Goal: Task Accomplishment & Management: Manage account settings

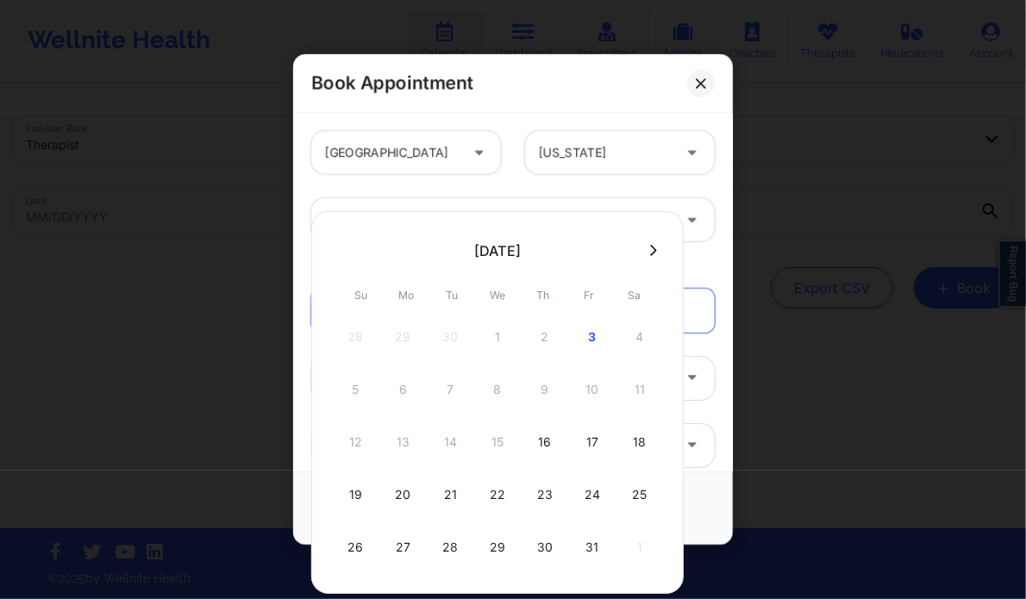
scroll to position [128, 0]
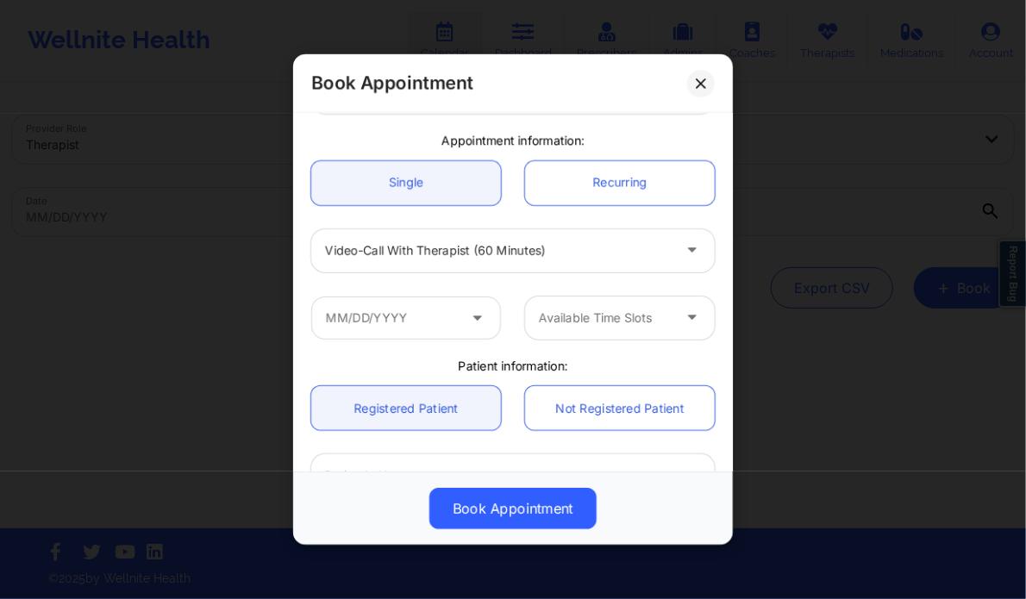
click at [531, 135] on div "Appointment information:" at bounding box center [512, 140] width 427 height 17
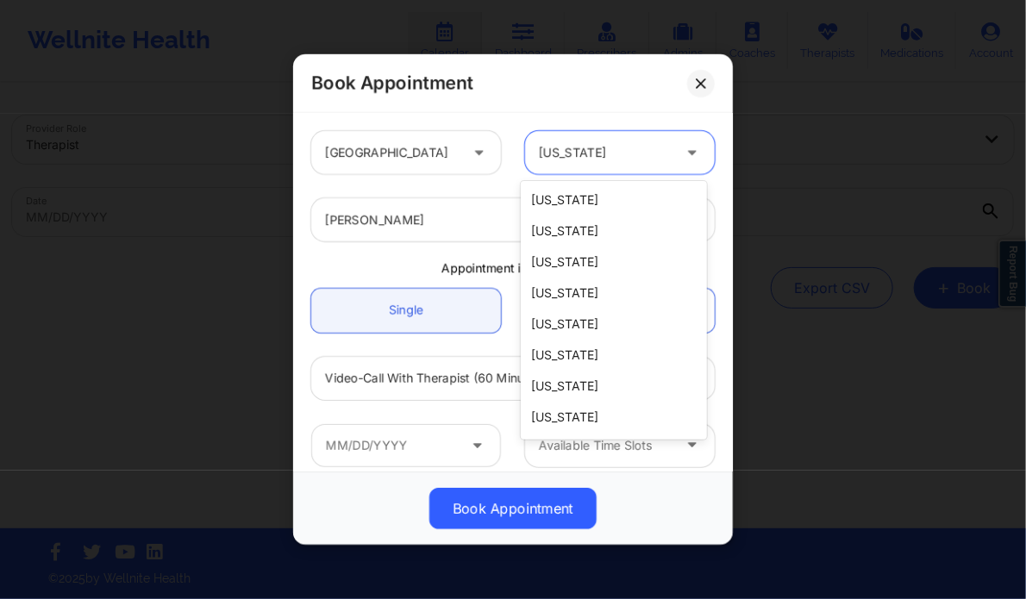
click at [569, 155] on div at bounding box center [605, 152] width 133 height 21
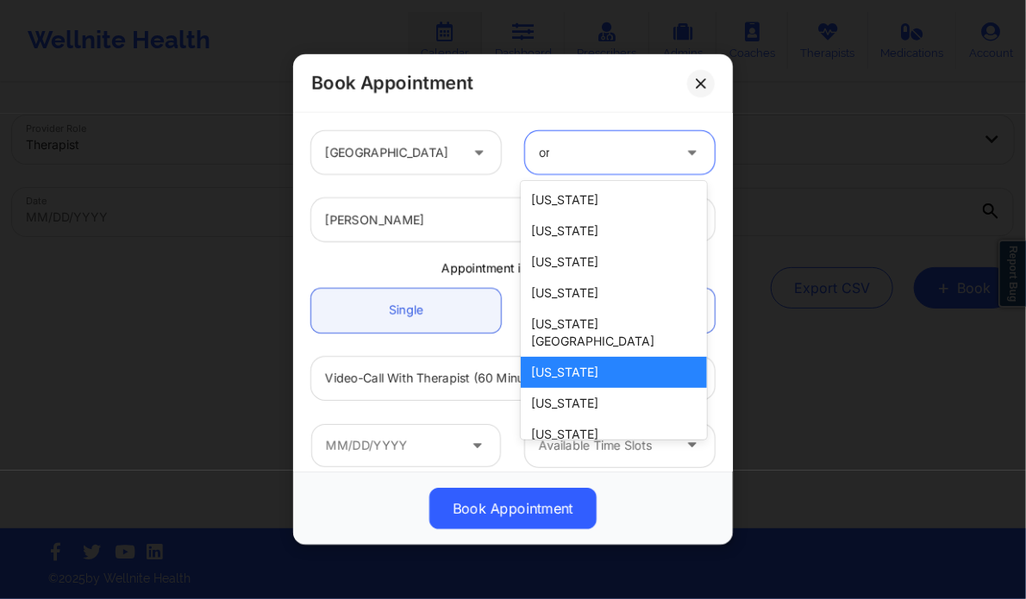
type input "ore"
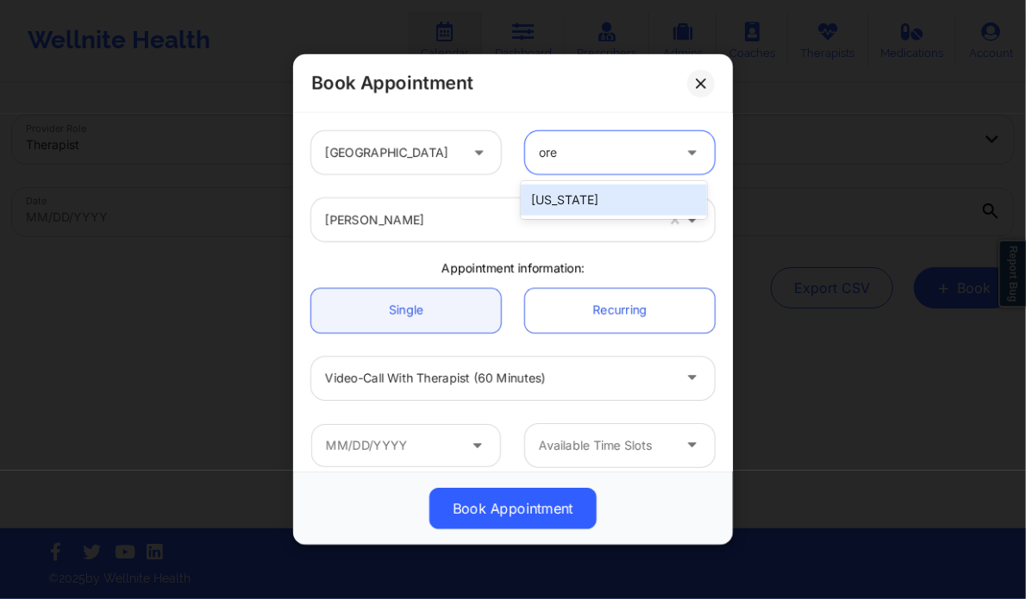
click at [558, 191] on div "[US_STATE]" at bounding box center [613, 199] width 185 height 31
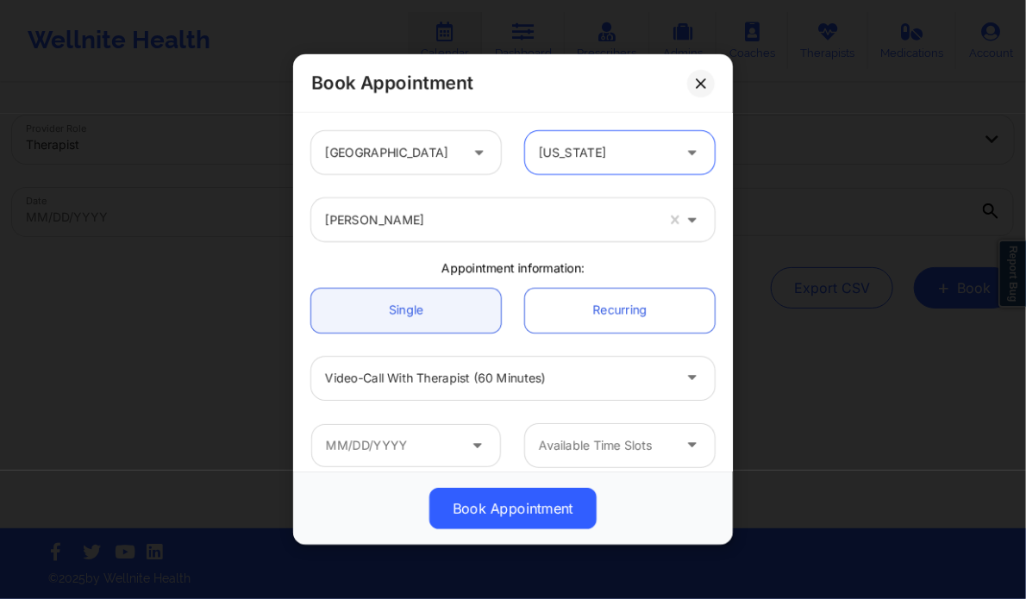
click at [411, 220] on div at bounding box center [489, 219] width 329 height 21
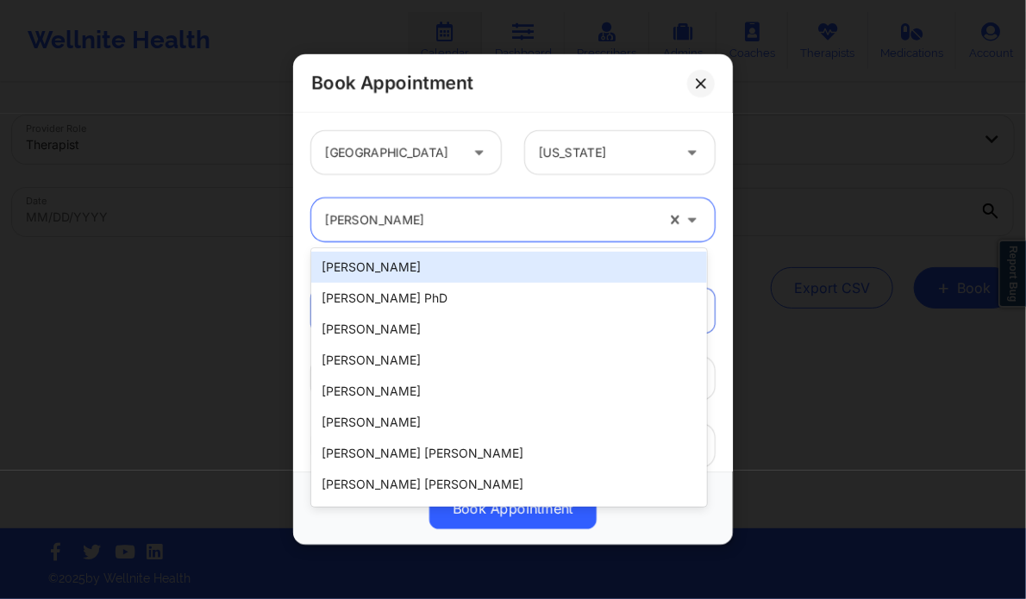
paste input "[PERSON_NAME] [PERSON_NAME]."
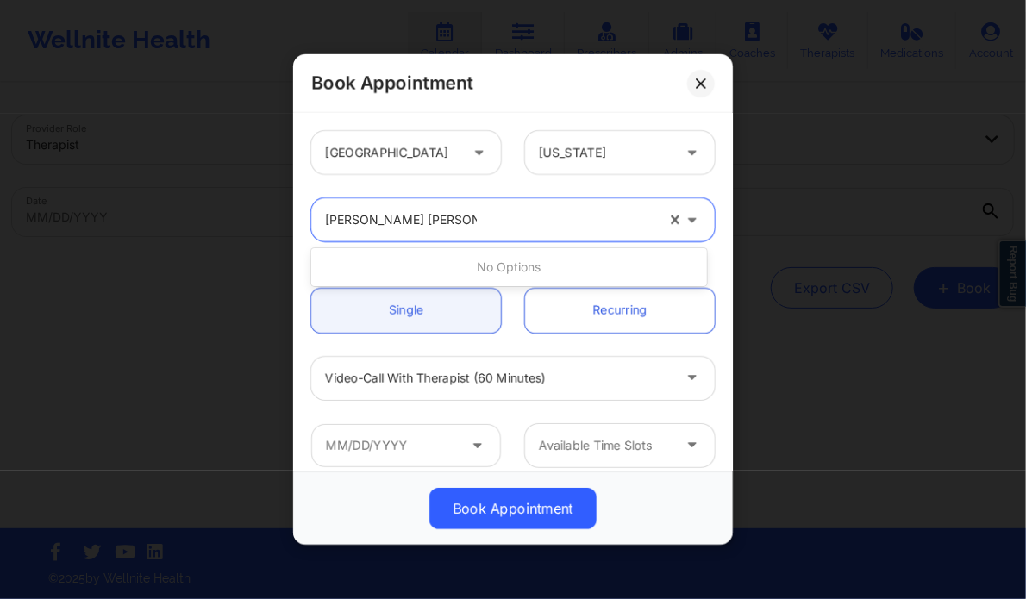
click at [409, 223] on input "[PERSON_NAME] [PERSON_NAME]" at bounding box center [401, 219] width 152 height 17
type input "[PERSON_NAME]"
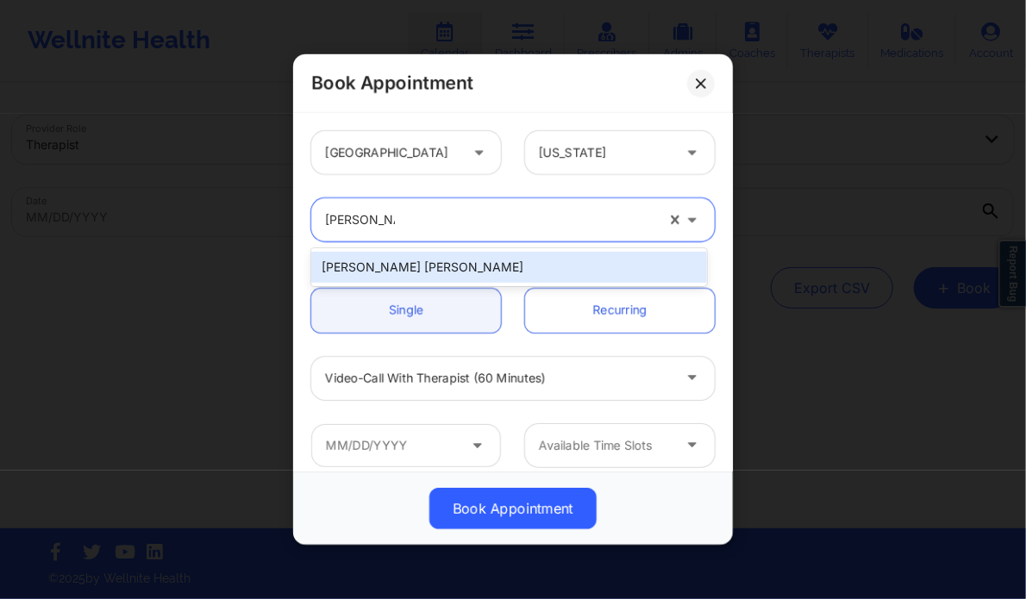
click at [400, 271] on div "[PERSON_NAME] [PERSON_NAME]" at bounding box center [508, 267] width 395 height 31
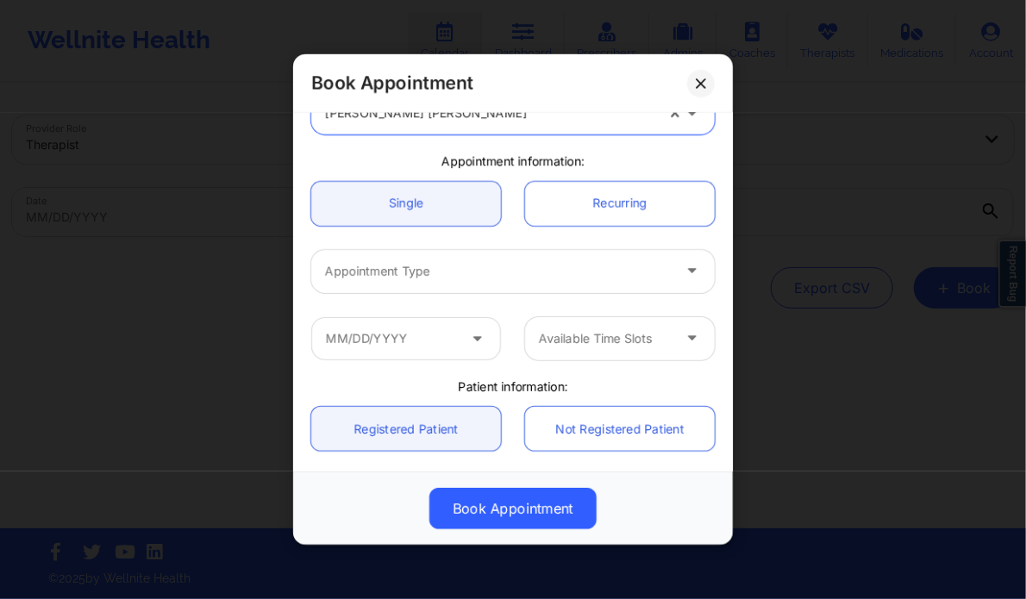
scroll to position [107, 0]
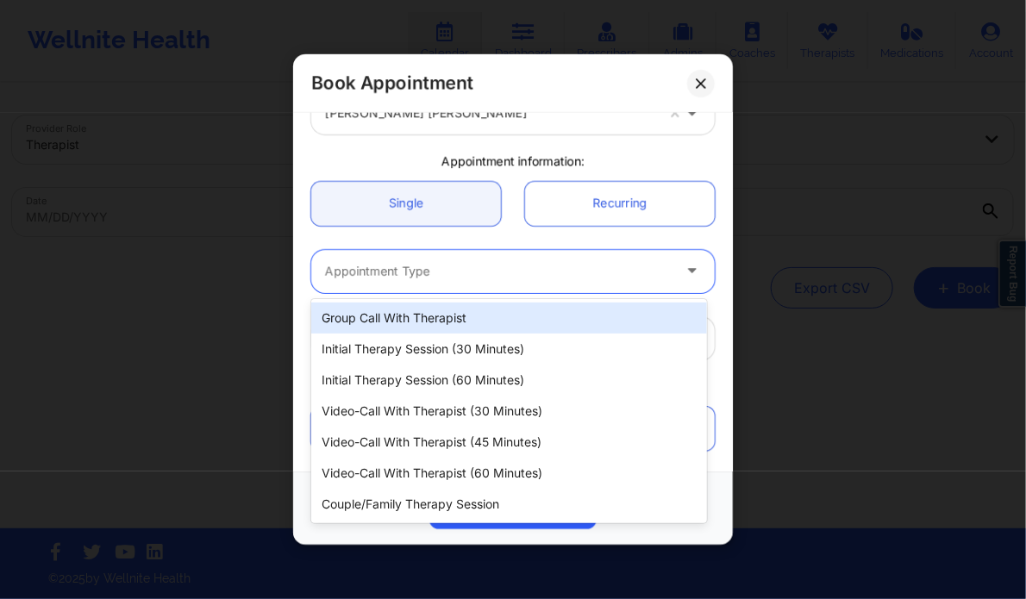
click at [496, 261] on div at bounding box center [498, 271] width 346 height 21
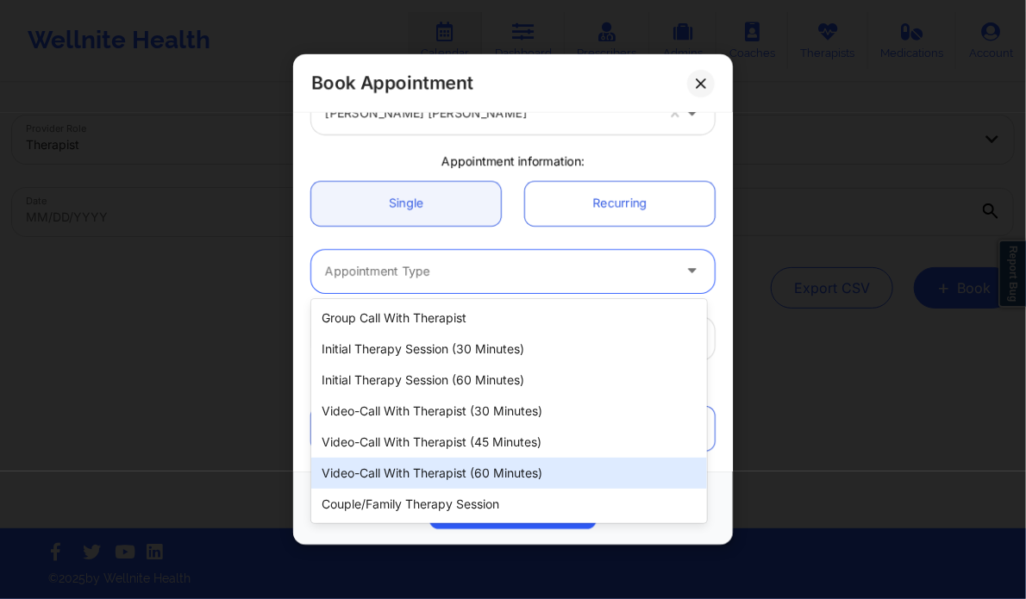
click at [479, 474] on div "Video-Call with Therapist (60 minutes)" at bounding box center [508, 473] width 395 height 31
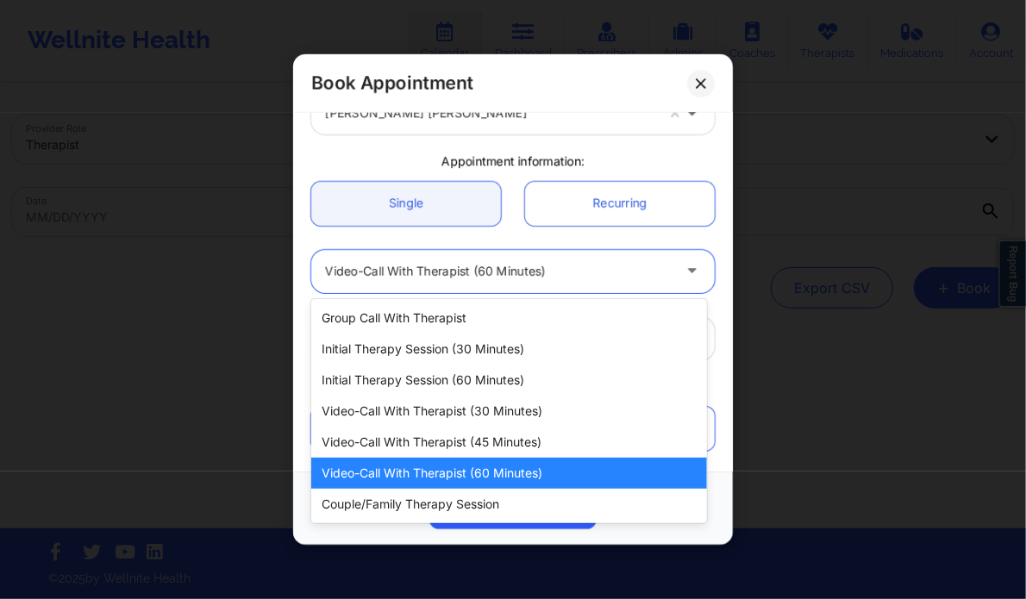
click at [384, 284] on div "Video-Call with Therapist (60 minutes)" at bounding box center [498, 271] width 346 height 43
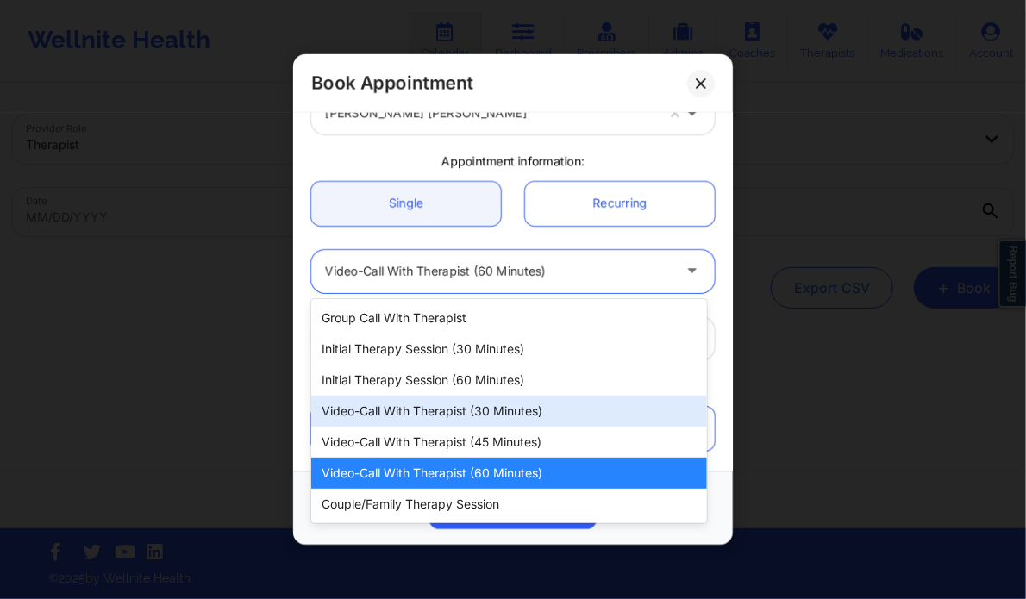
click at [470, 403] on div "Video-Call with Therapist (30 minutes)" at bounding box center [508, 411] width 395 height 31
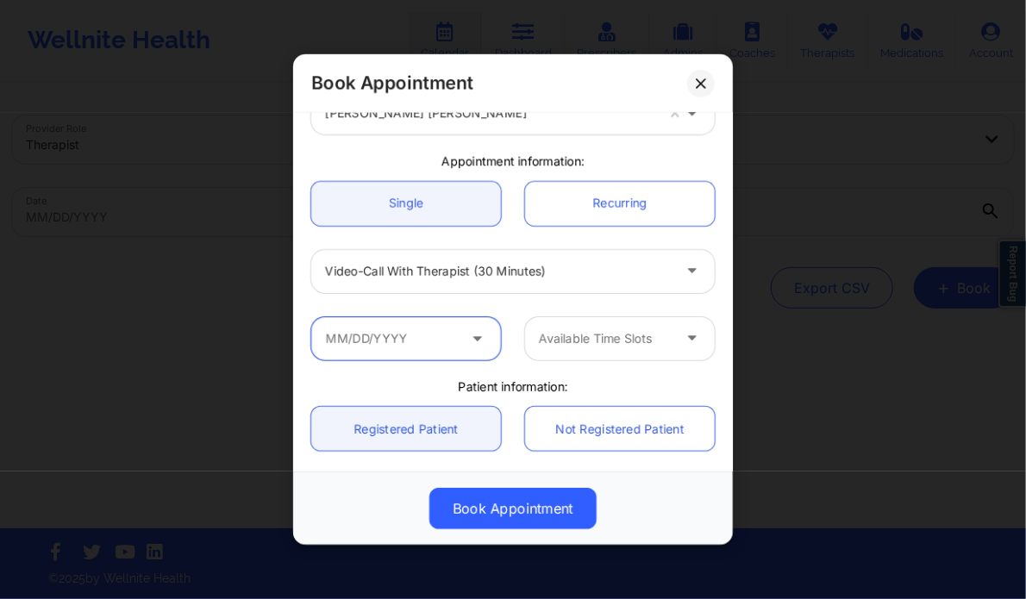
click at [438, 330] on input "text" at bounding box center [406, 338] width 190 height 43
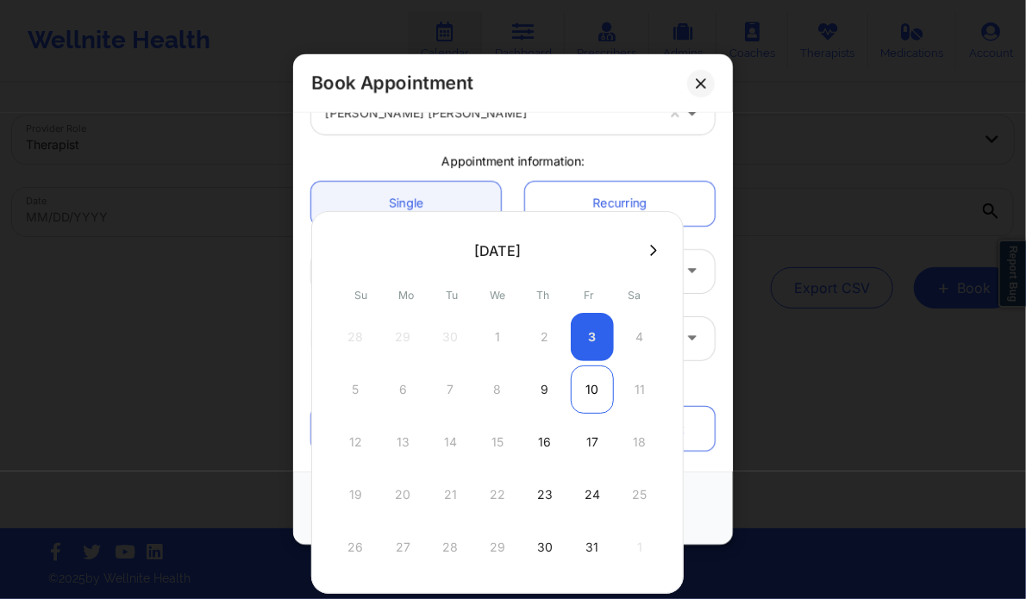
click at [589, 401] on div "10" at bounding box center [591, 389] width 43 height 48
type input "[DATE]"
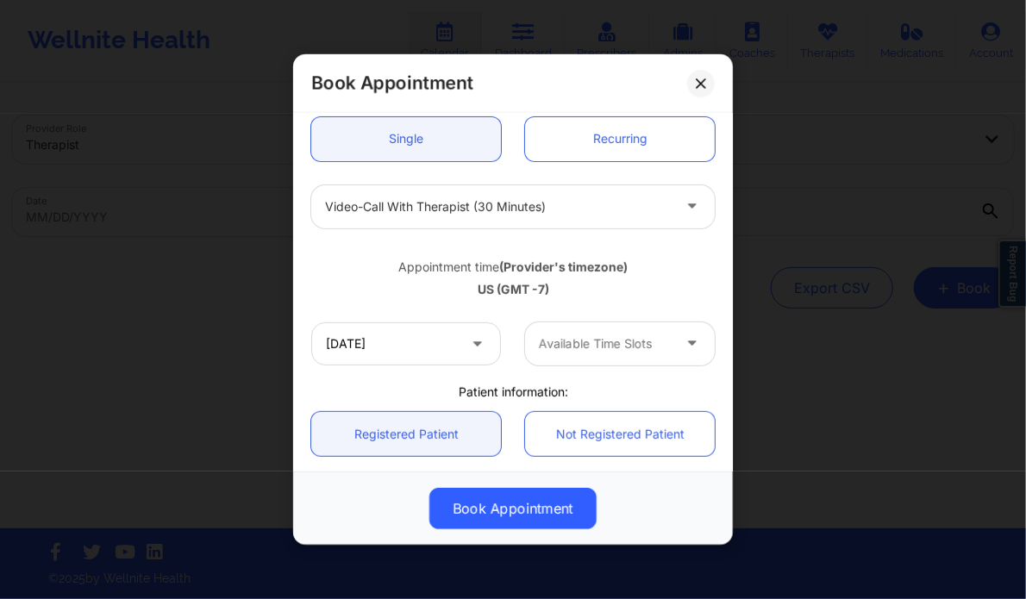
scroll to position [172, 0]
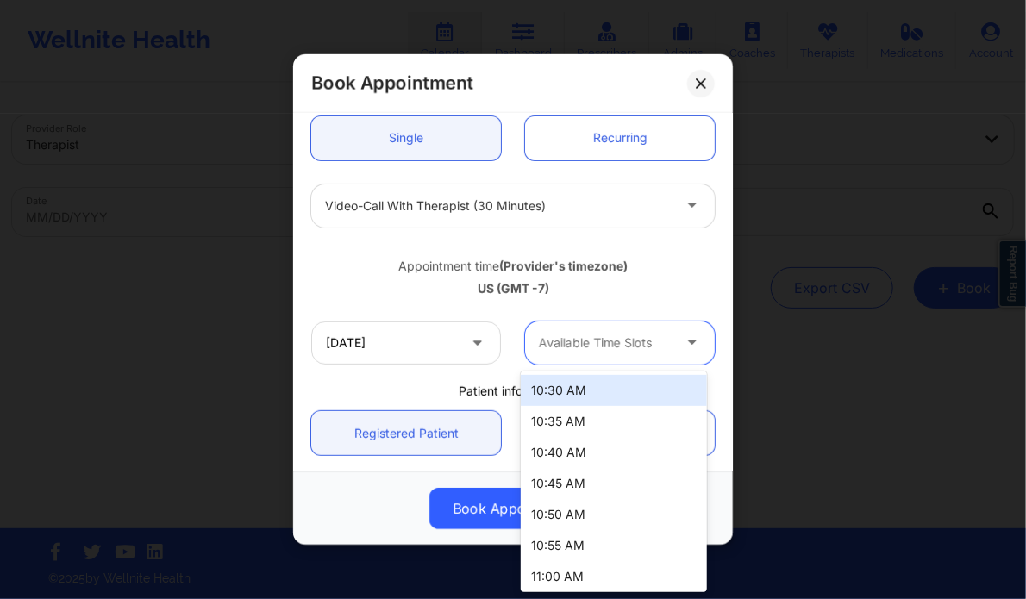
click at [595, 341] on div at bounding box center [605, 343] width 133 height 21
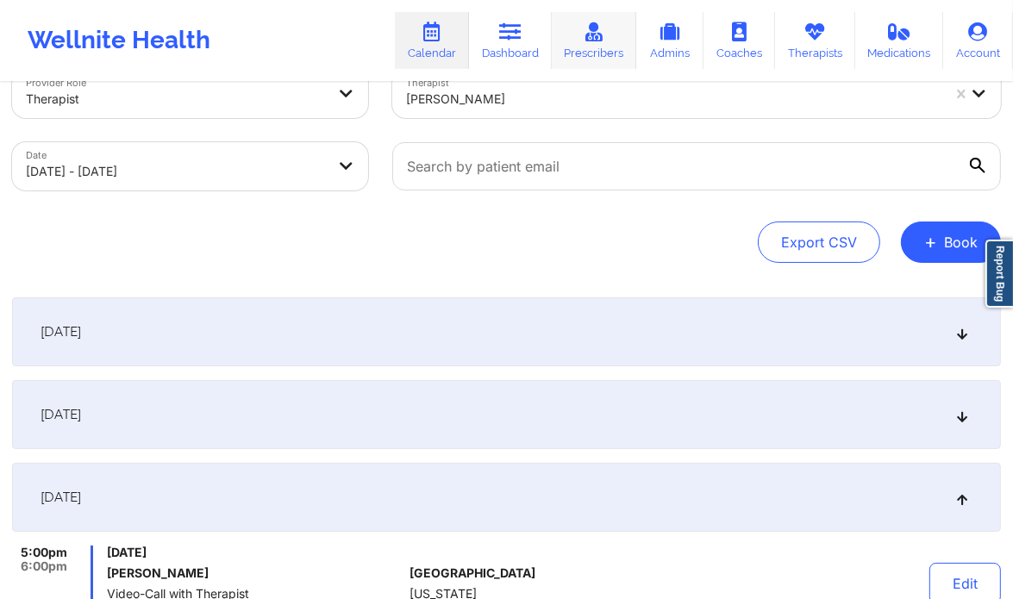
scroll to position [28, 0]
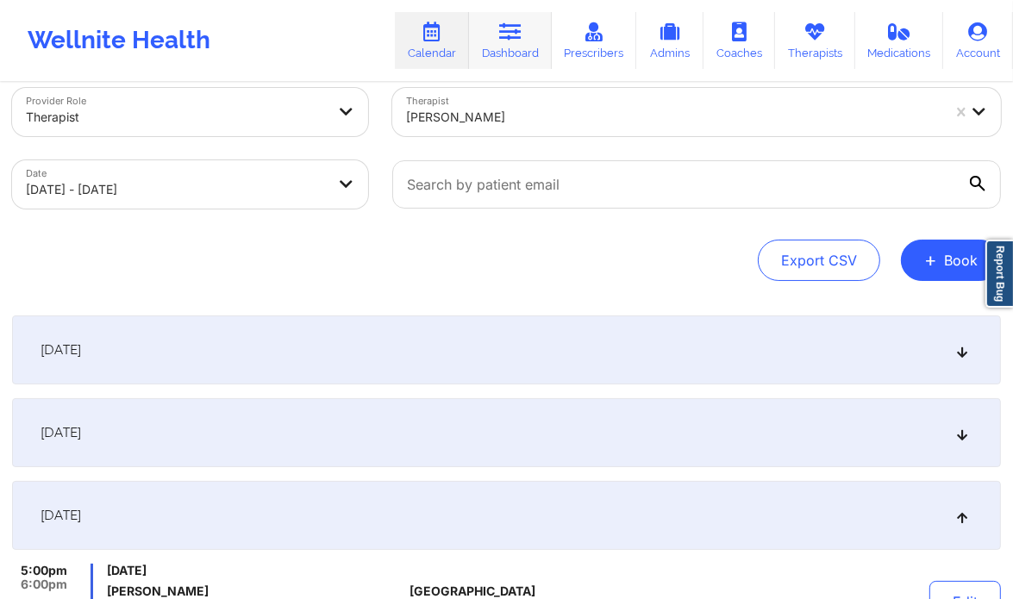
click at [508, 54] on link "Dashboard" at bounding box center [510, 40] width 83 height 57
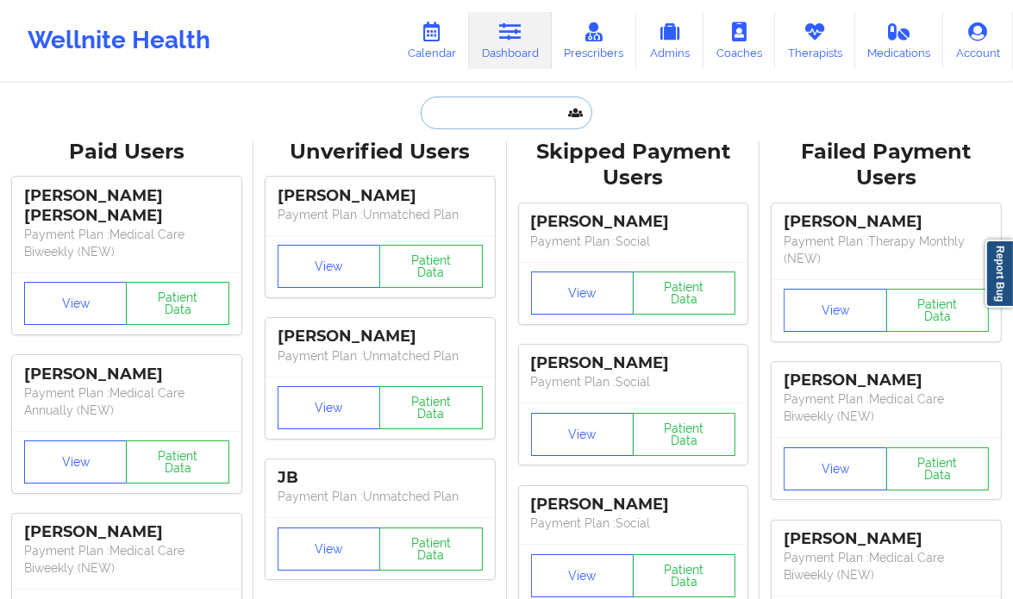
click at [486, 117] on input "text" at bounding box center [506, 113] width 171 height 33
paste input "Sarina Silvers"
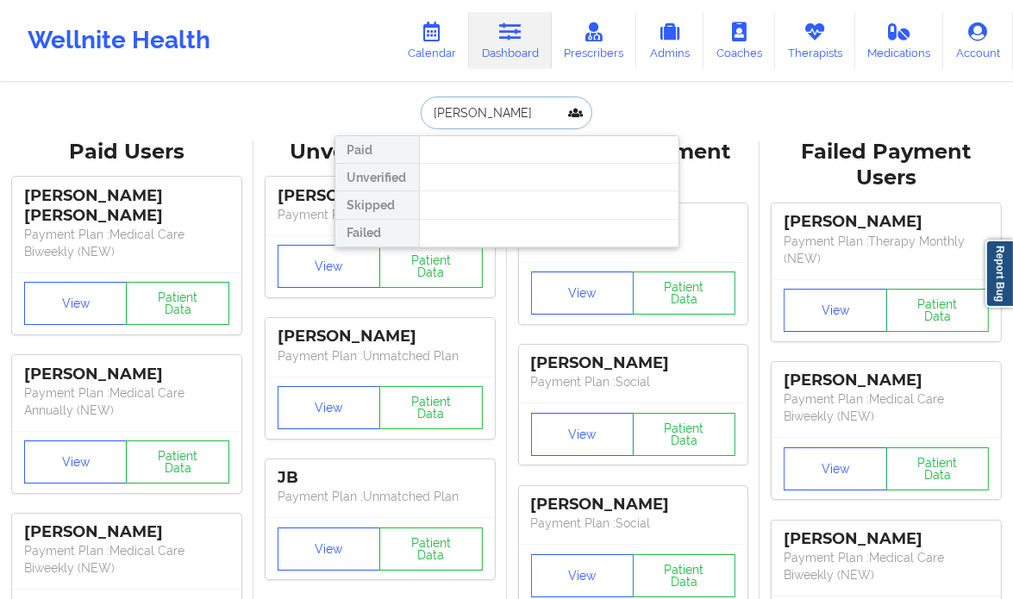
type input "Sarina Silvers"
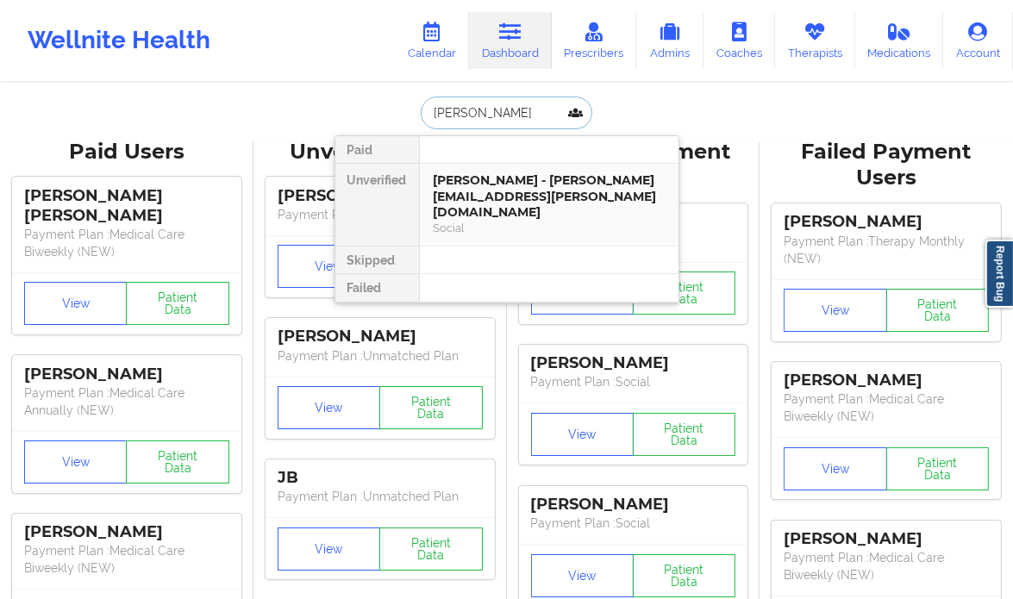
click at [574, 194] on div "Sarina Silvers - sarina.silvers@yahoo.com" at bounding box center [548, 196] width 231 height 48
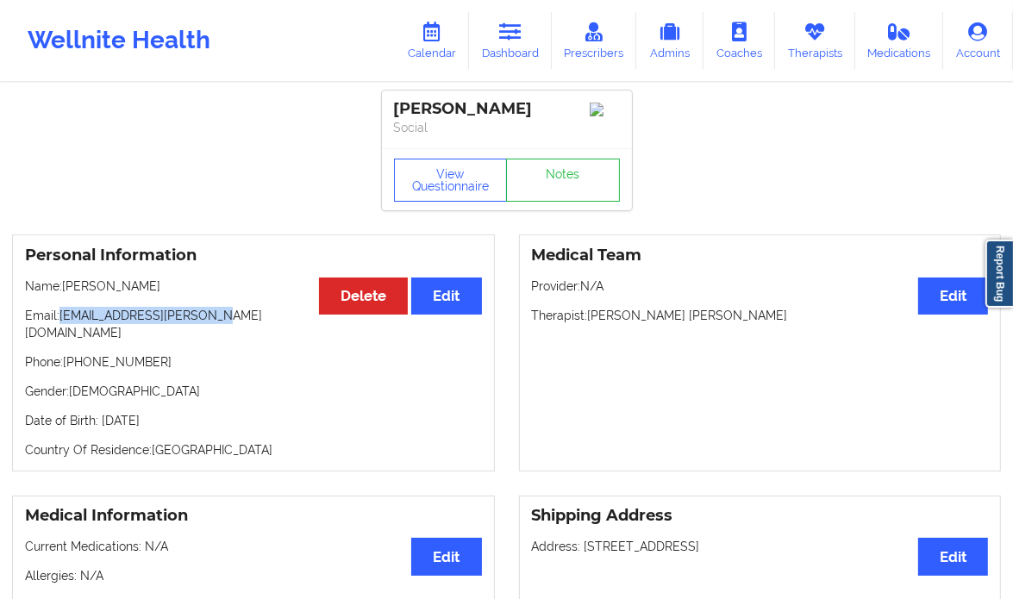
drag, startPoint x: 212, startPoint y: 314, endPoint x: 60, endPoint y: 309, distance: 151.7
click at [60, 309] on div "Personal Information Edit Delete Name: Sarina Silvers Email: sarina.silvers@yah…" at bounding box center [253, 352] width 483 height 237
copy p "sarina.silvers@yahoo.com"
click at [814, 52] on link "Therapists" at bounding box center [815, 40] width 80 height 57
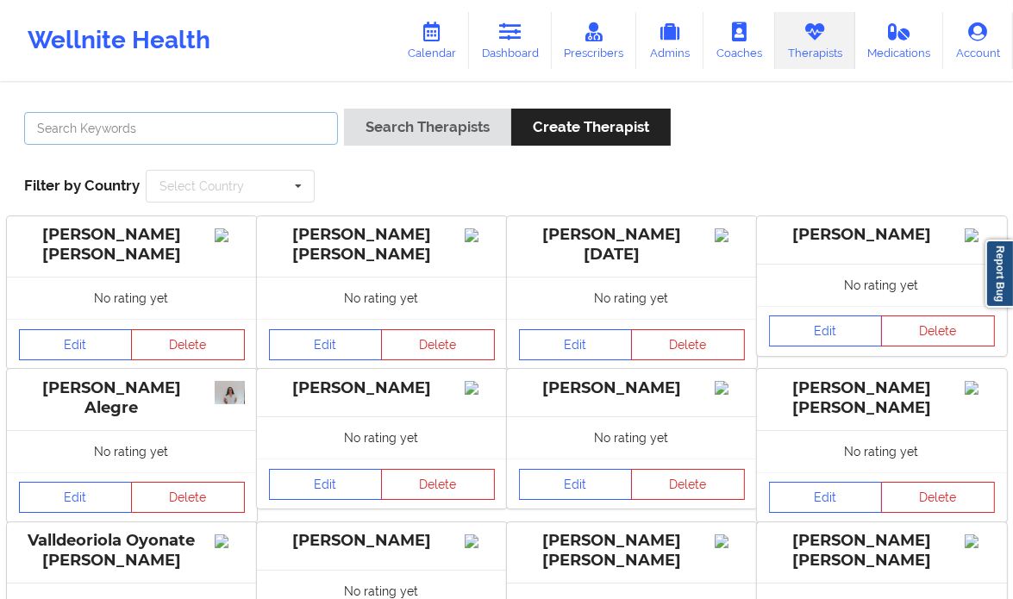
click at [101, 124] on input "text" at bounding box center [181, 128] width 314 height 33
paste input "sarina.silvers@yahoo.com"
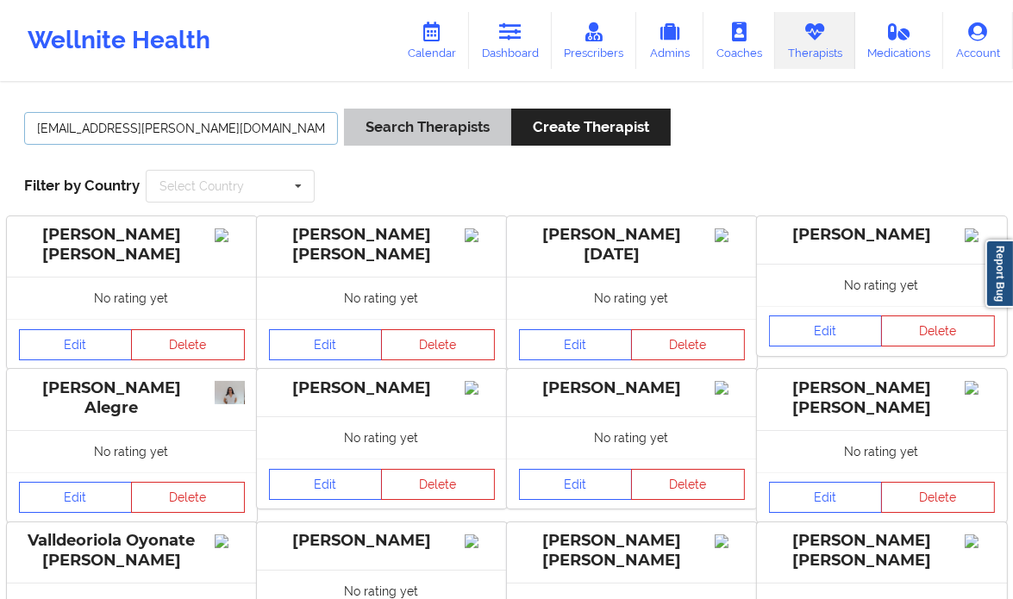
type input "sarina.silvers@yahoo.com"
click at [410, 123] on button "Search Therapists" at bounding box center [427, 127] width 167 height 37
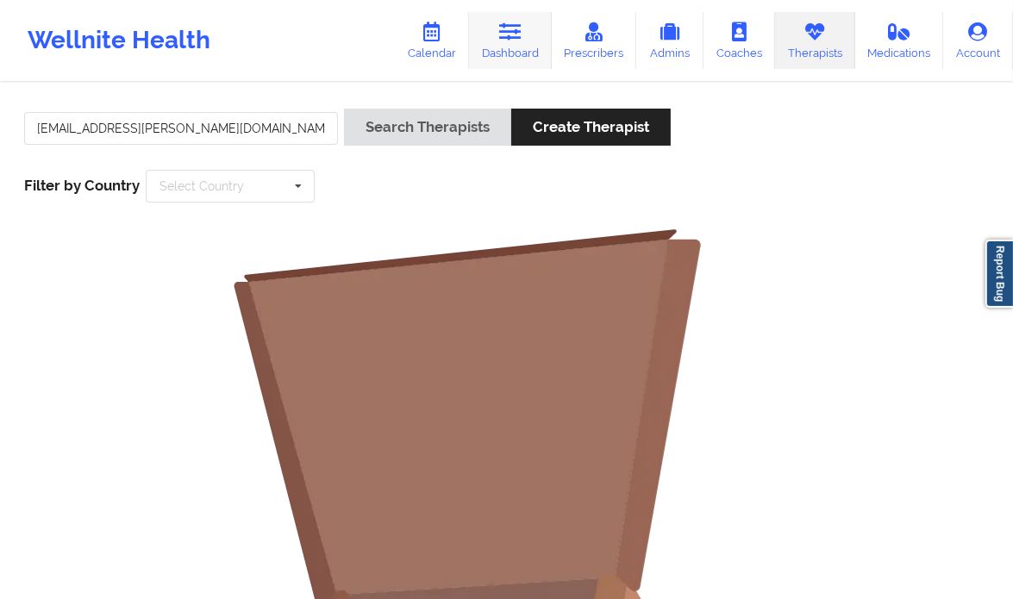
click at [525, 54] on link "Dashboard" at bounding box center [510, 40] width 83 height 57
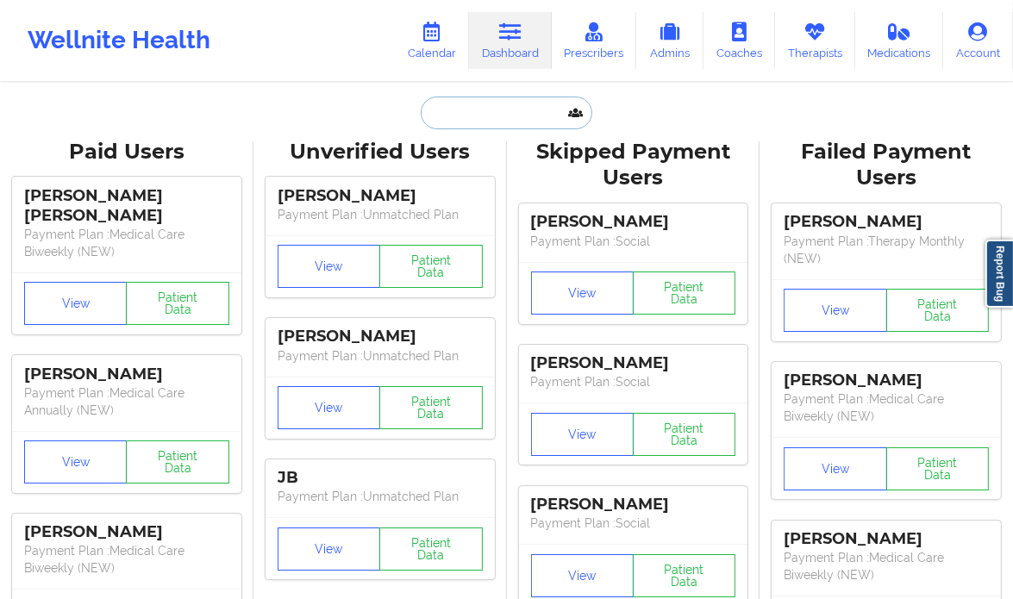
click at [486, 112] on input "text" at bounding box center [506, 113] width 171 height 33
paste input "sarina.silvers@yahoo.com"
type input "sarina.silvers@yahoo.com"
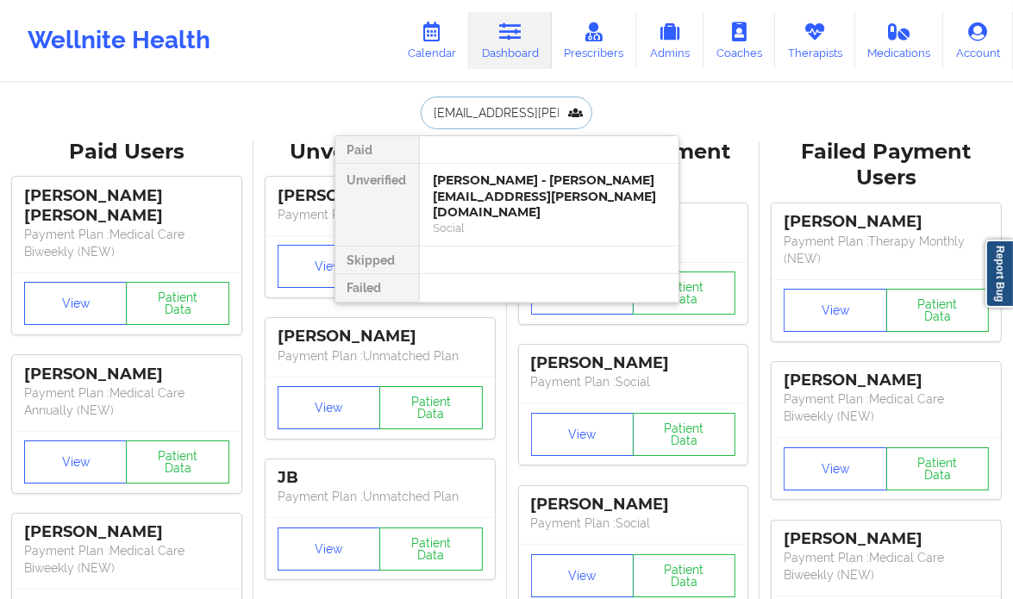
scroll to position [0, 5]
click at [627, 200] on div "Sarina Silvers - sarina.silvers@yahoo.com" at bounding box center [548, 196] width 231 height 48
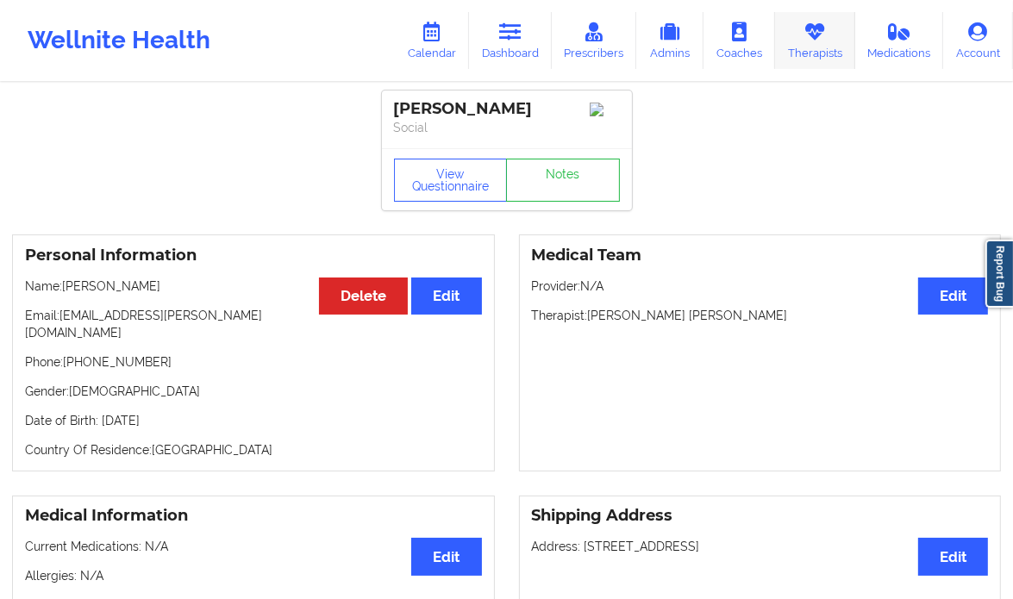
click at [821, 41] on icon at bounding box center [814, 31] width 22 height 19
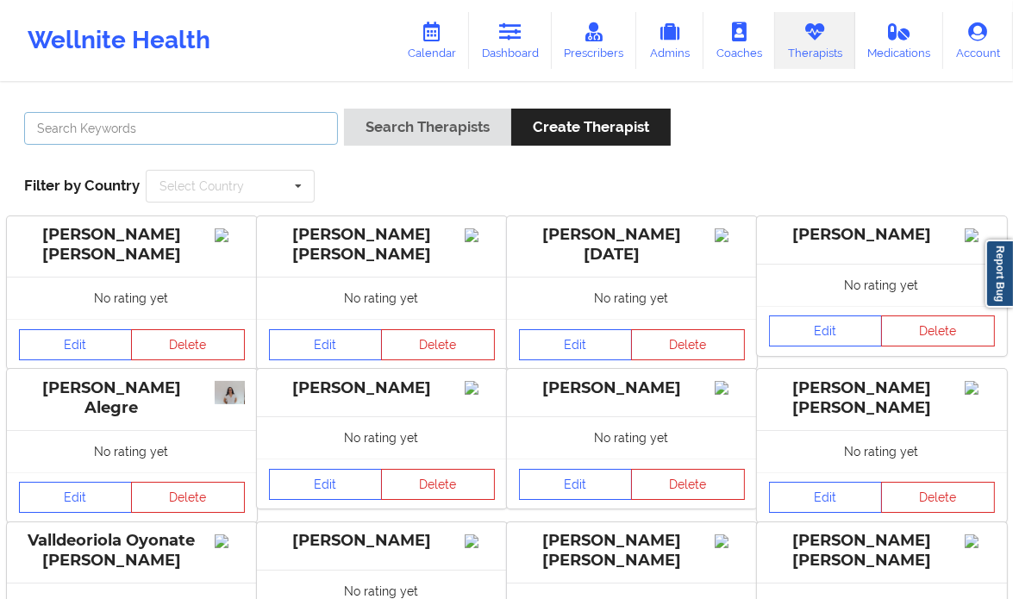
click at [124, 133] on input "text" at bounding box center [181, 128] width 314 height 33
paste input "[PERSON_NAME] [PERSON_NAME]."
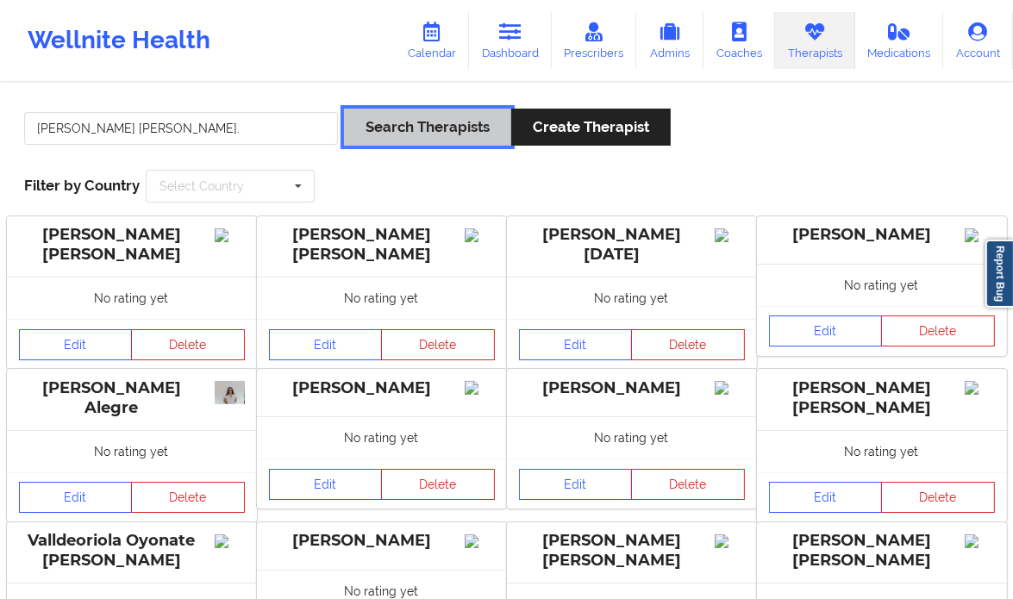
click at [447, 120] on button "Search Therapists" at bounding box center [427, 127] width 167 height 37
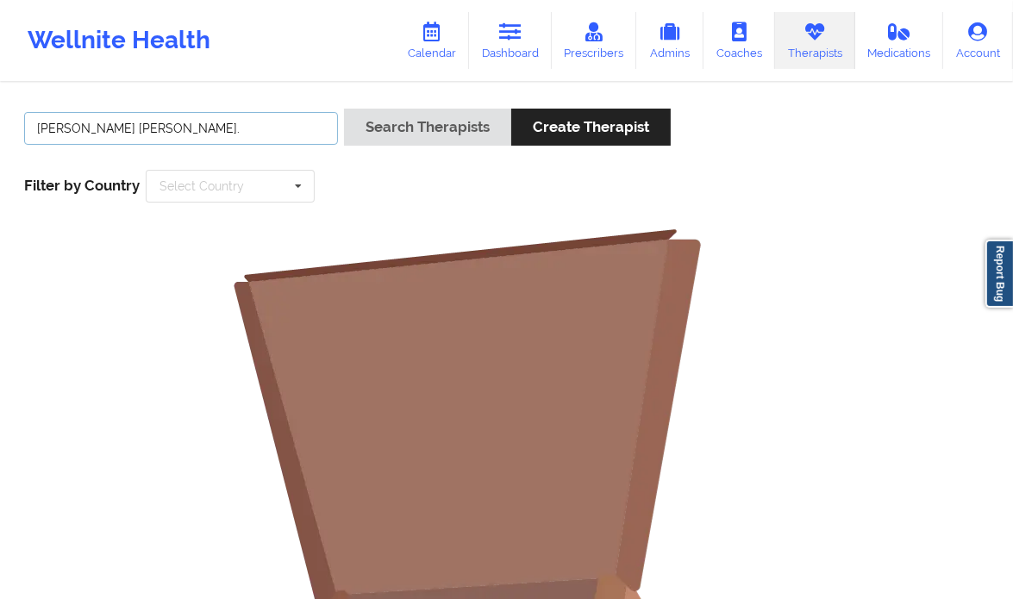
click at [265, 131] on input "[PERSON_NAME] [PERSON_NAME]." at bounding box center [181, 128] width 314 height 33
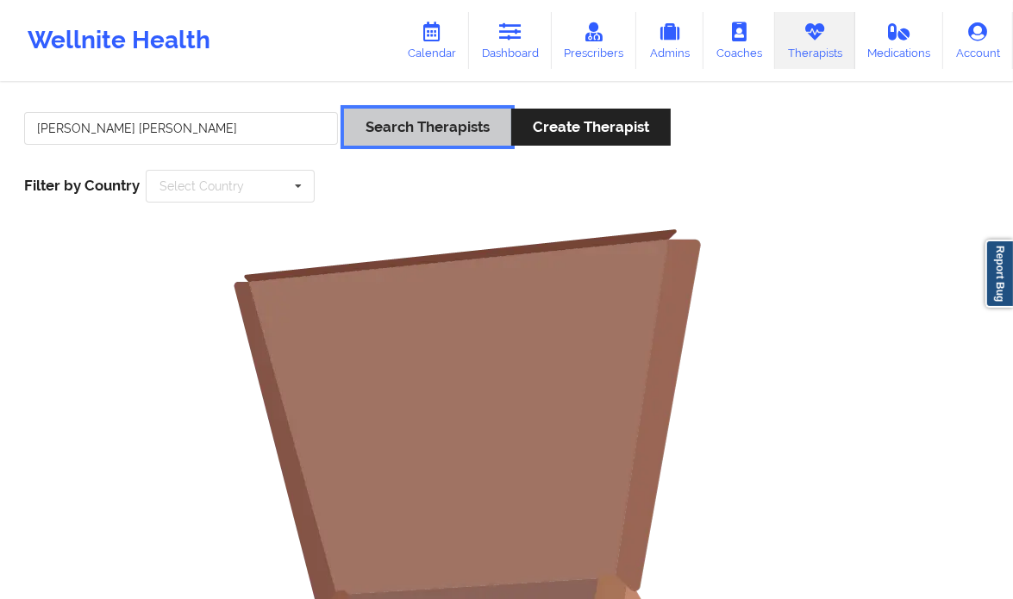
click at [426, 114] on button "Search Therapists" at bounding box center [427, 127] width 167 height 37
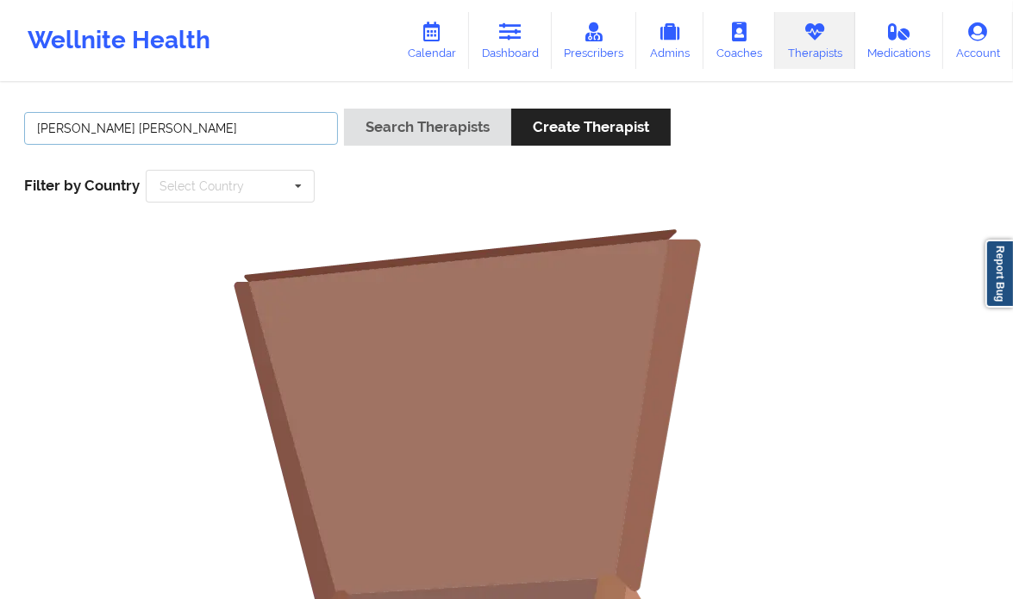
click at [111, 130] on input "[PERSON_NAME] [PERSON_NAME]" at bounding box center [181, 128] width 314 height 33
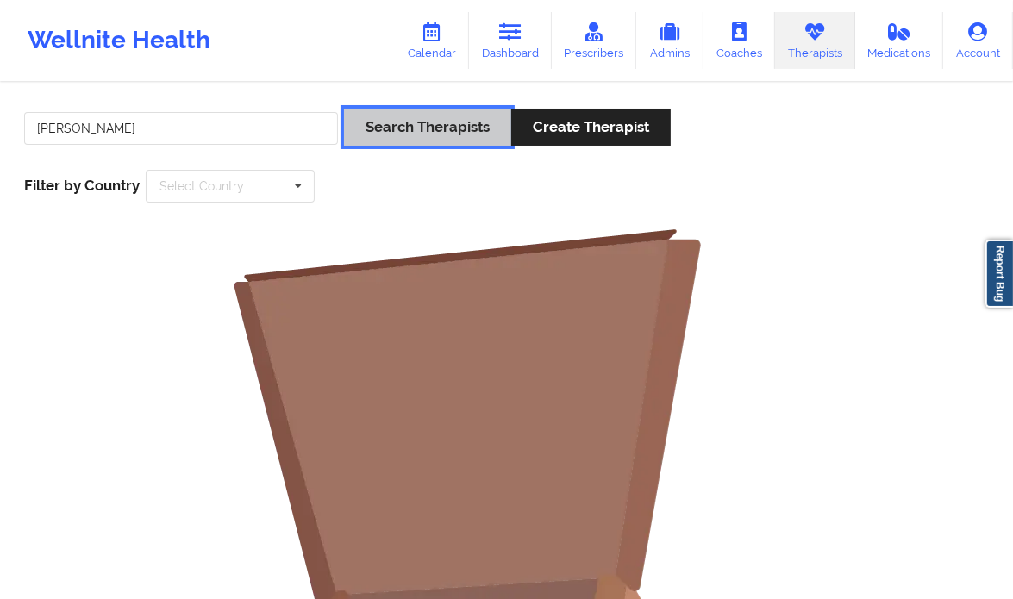
click at [387, 117] on button "Search Therapists" at bounding box center [427, 127] width 167 height 37
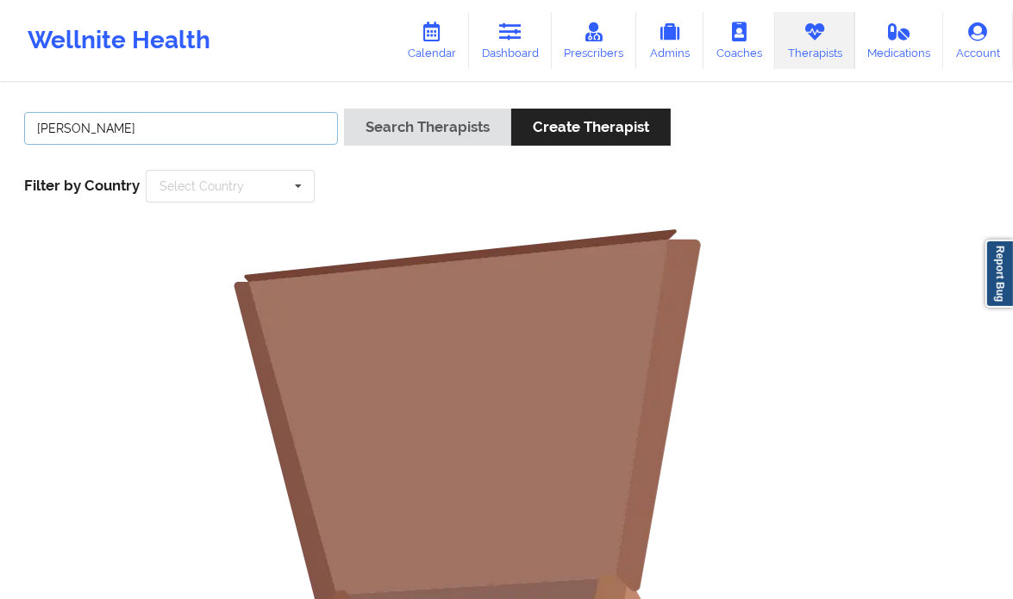
drag, startPoint x: 77, startPoint y: 119, endPoint x: -11, endPoint y: 151, distance: 93.5
click at [0, 151] on html "Wellnite Health Calendar Dashboard Prescribers Admins Coaches Therapists Medica…" at bounding box center [506, 299] width 1013 height 599
type input "[PERSON_NAME]"
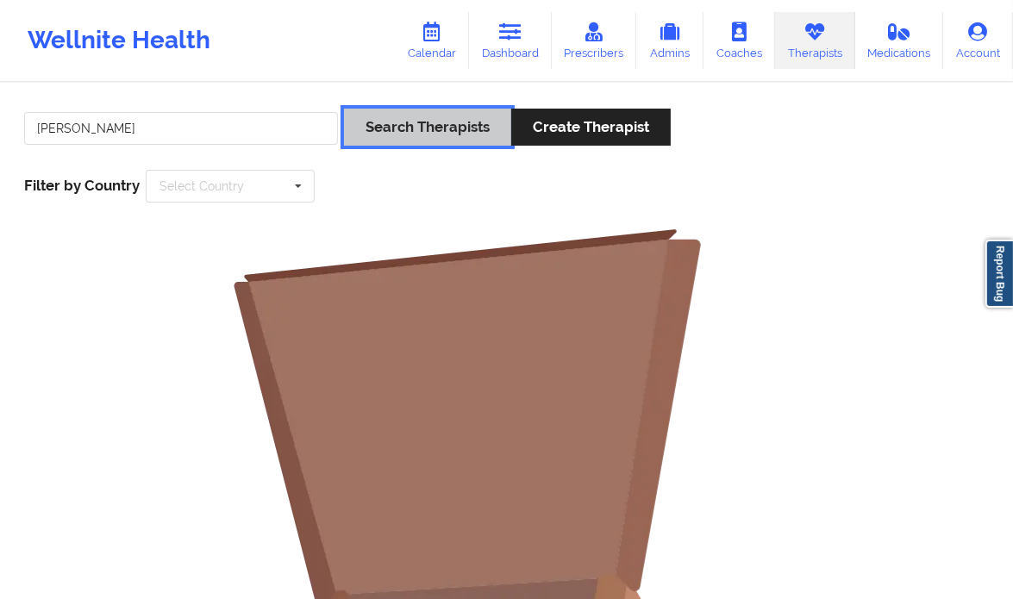
click at [413, 132] on button "Search Therapists" at bounding box center [427, 127] width 167 height 37
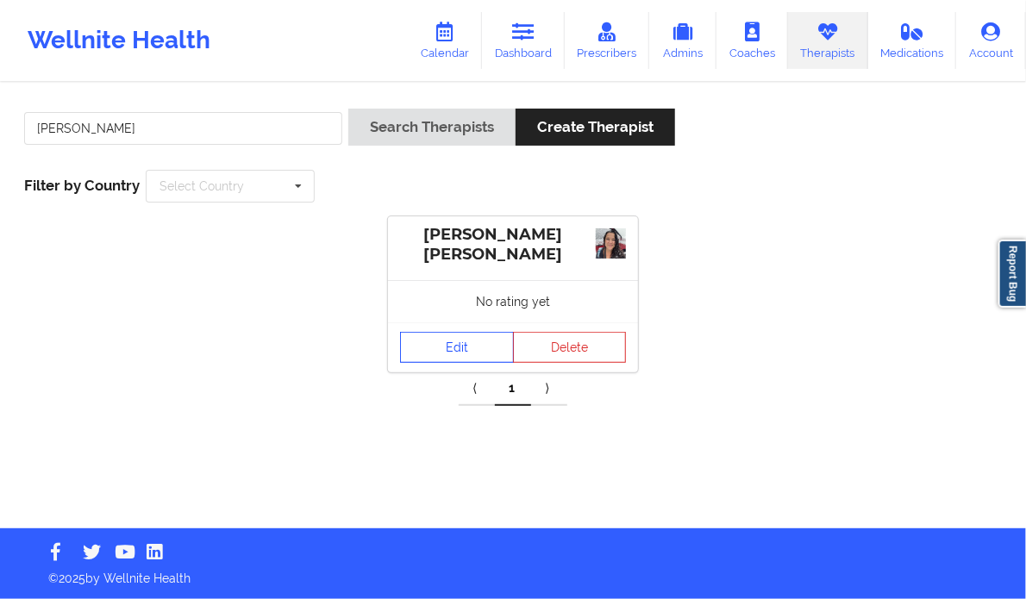
click at [441, 343] on link "Edit" at bounding box center [457, 347] width 114 height 31
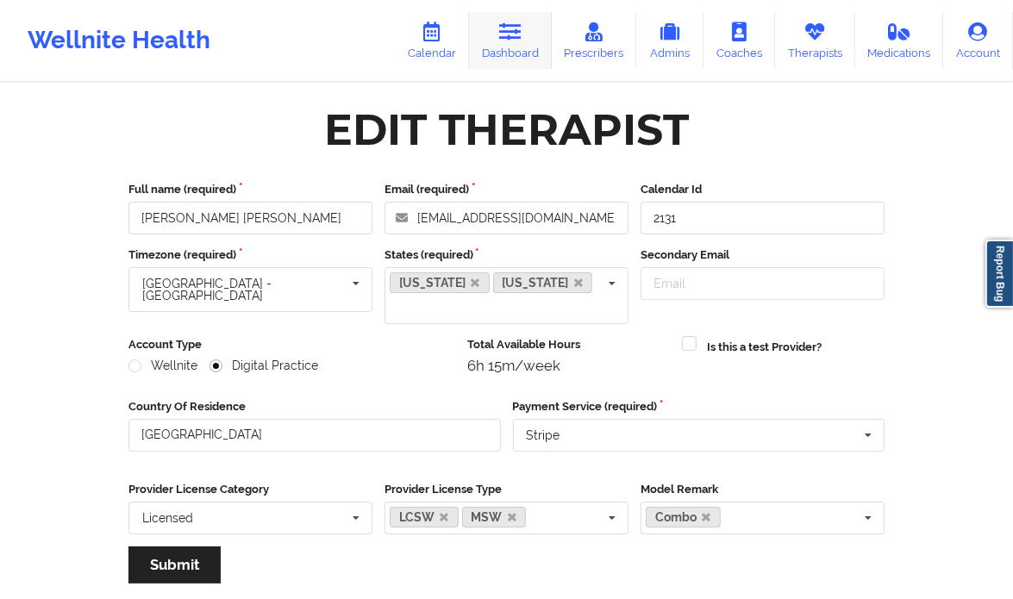
click at [508, 49] on link "Dashboard" at bounding box center [510, 40] width 83 height 57
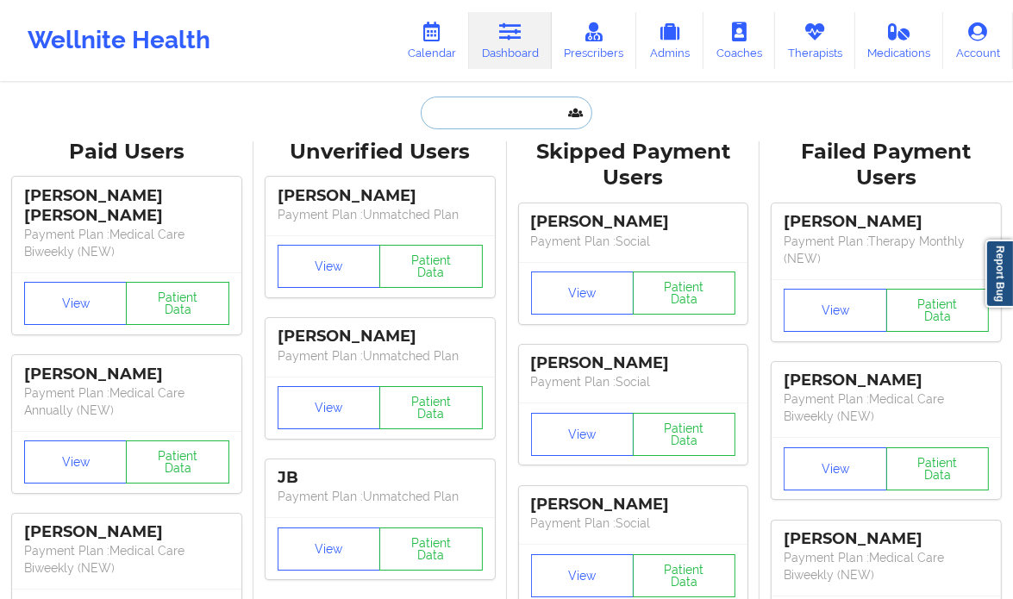
click at [458, 122] on input "text" at bounding box center [506, 113] width 171 height 33
paste input "[PERSON_NAME]"
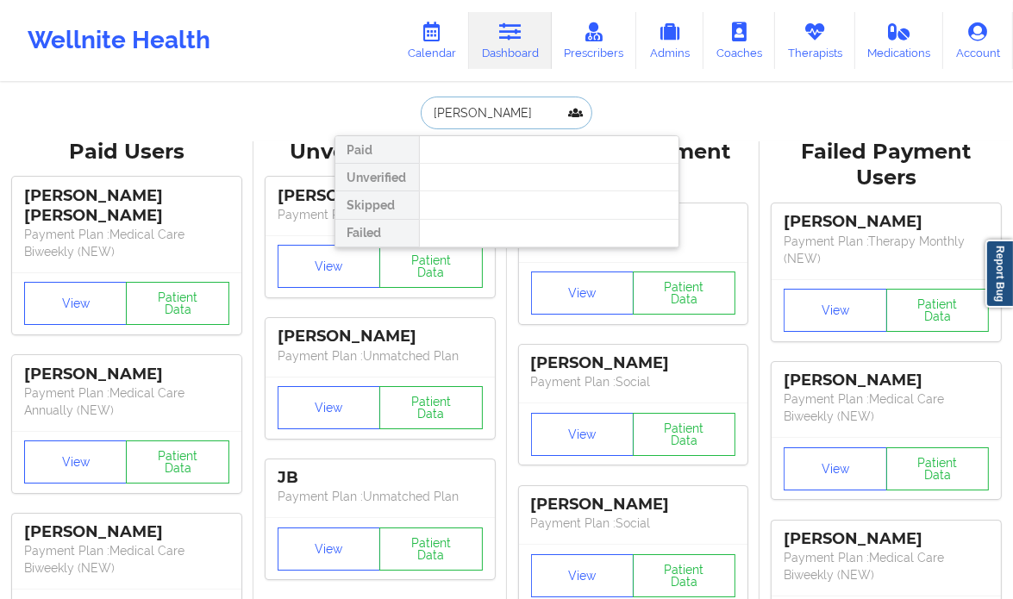
click at [427, 110] on input "[PERSON_NAME]" at bounding box center [506, 113] width 171 height 33
type input "[PERSON_NAME]"
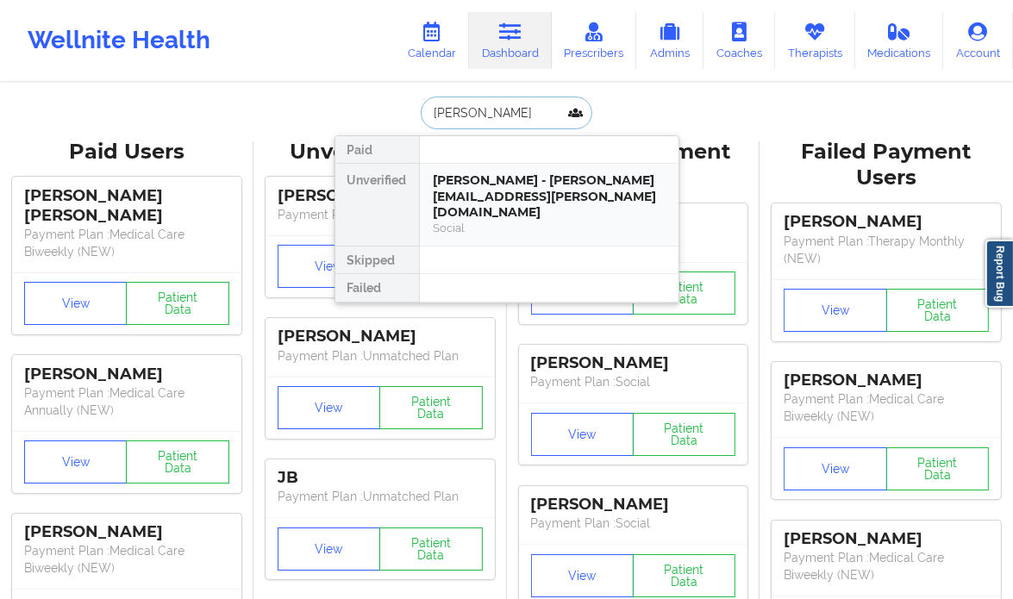
click at [549, 189] on div "[PERSON_NAME] - [PERSON_NAME][EMAIL_ADDRESS][PERSON_NAME][DOMAIN_NAME]" at bounding box center [548, 196] width 231 height 48
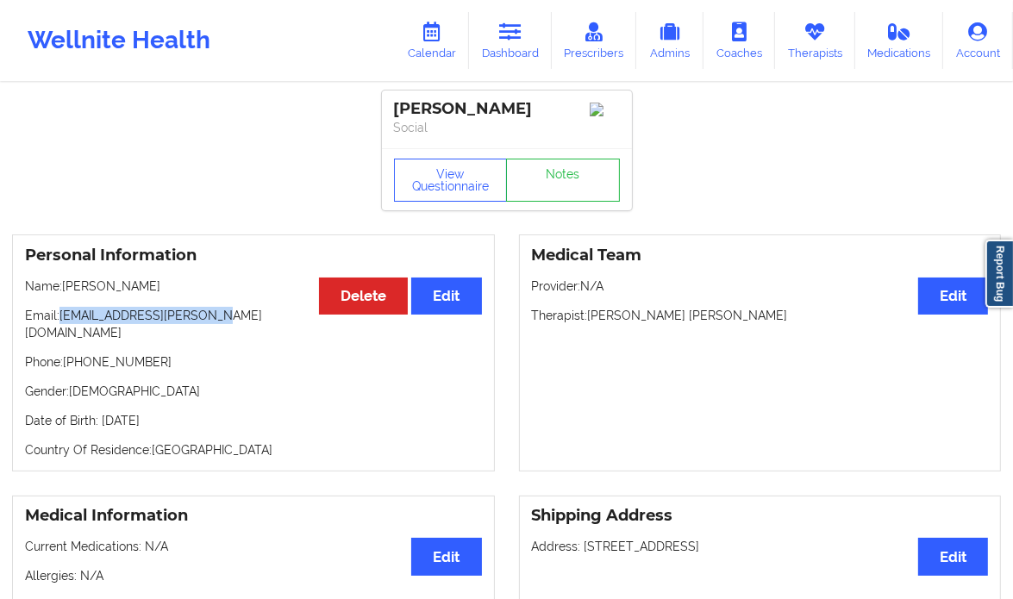
drag, startPoint x: 199, startPoint y: 324, endPoint x: 62, endPoint y: 313, distance: 137.5
click at [62, 313] on p "Email: sarina.silvers@yahoo.com" at bounding box center [253, 324] width 457 height 34
copy p "[EMAIL_ADDRESS][PERSON_NAME][DOMAIN_NAME]"
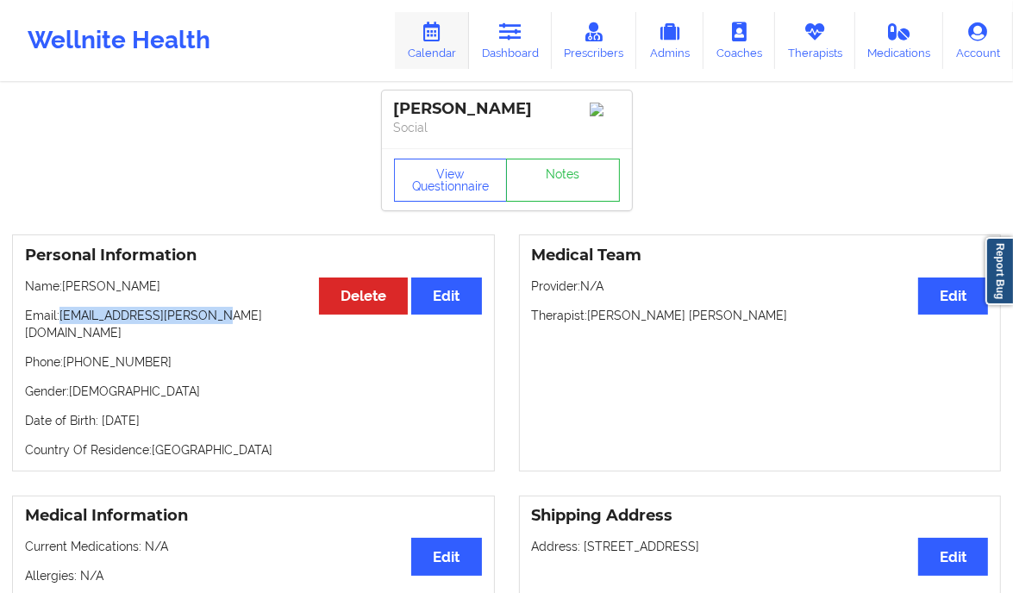
click at [434, 38] on icon at bounding box center [432, 31] width 22 height 19
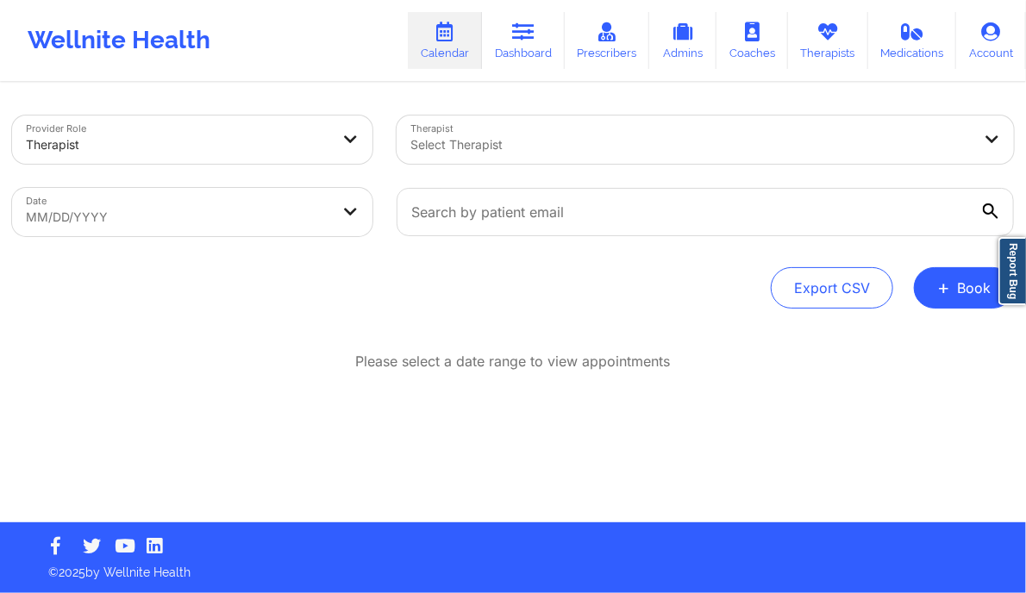
click at [509, 131] on div "Select Therapist" at bounding box center [684, 139] width 576 height 48
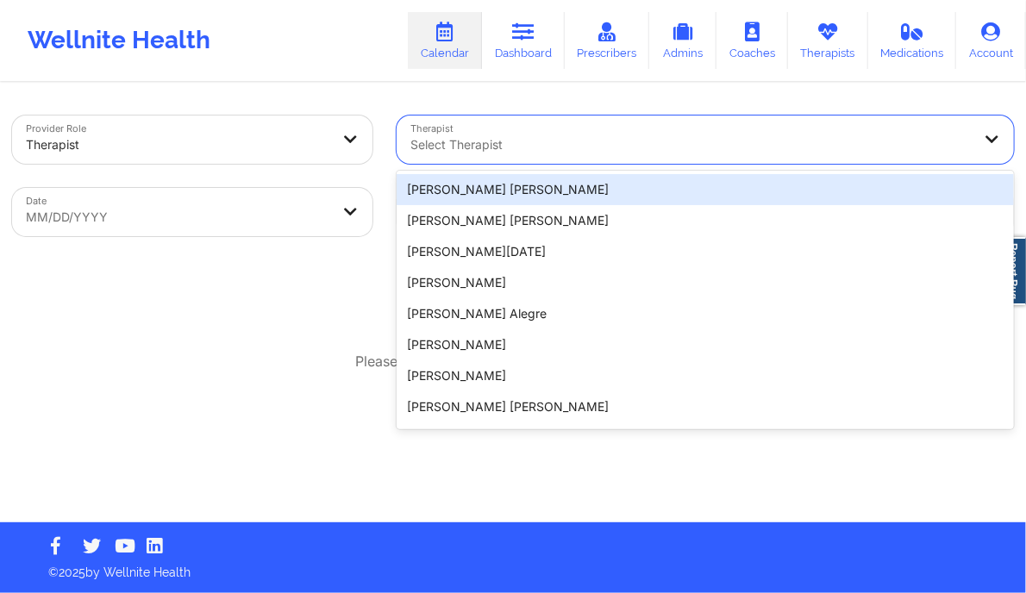
paste input "Nashonda Thomas"
type input "Nashonda Thomas"
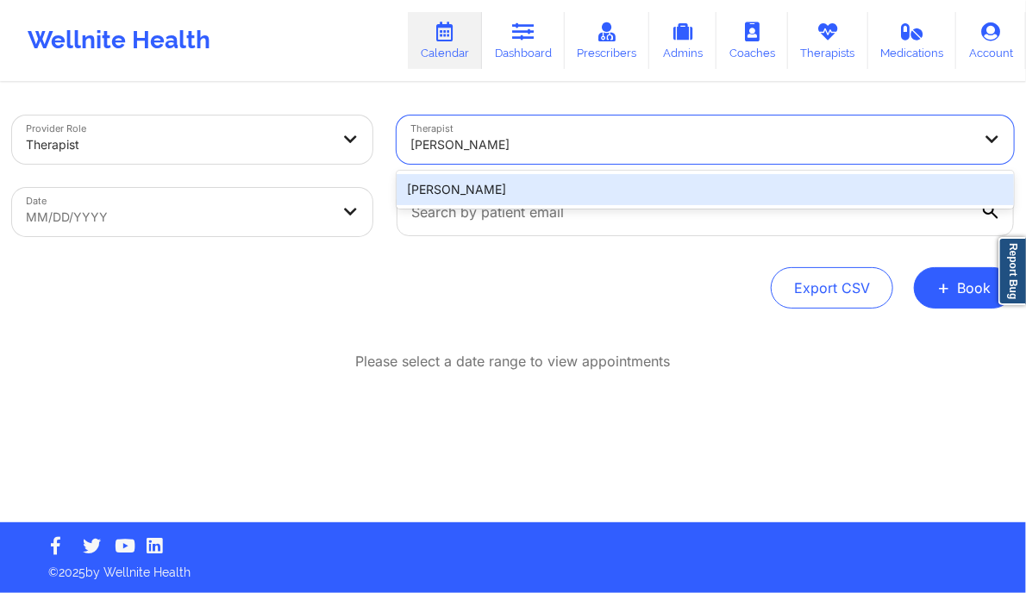
click at [485, 187] on div "Nashonda Thomas" at bounding box center [704, 189] width 617 height 31
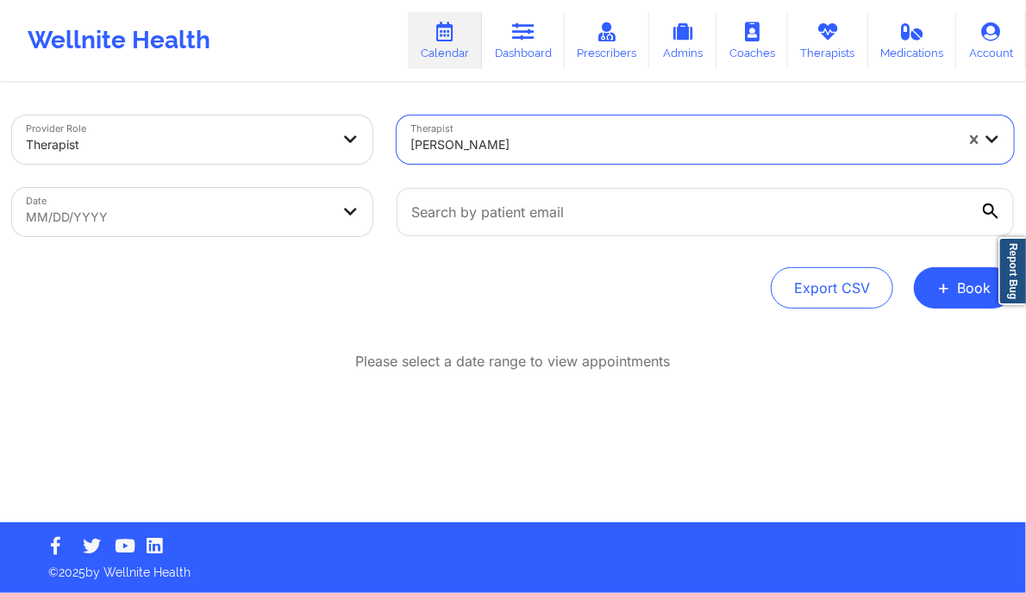
select select "2025-8"
select select "2025-9"
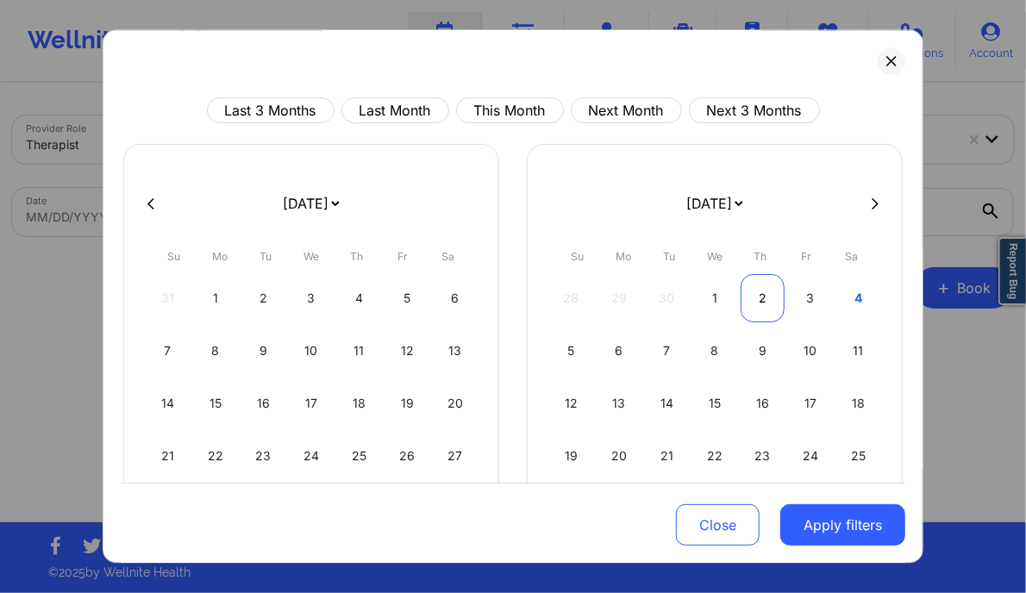
click at [751, 296] on div "2" at bounding box center [762, 298] width 44 height 48
select select "2025-9"
select select "2025-10"
select select "2025-9"
select select "2025-10"
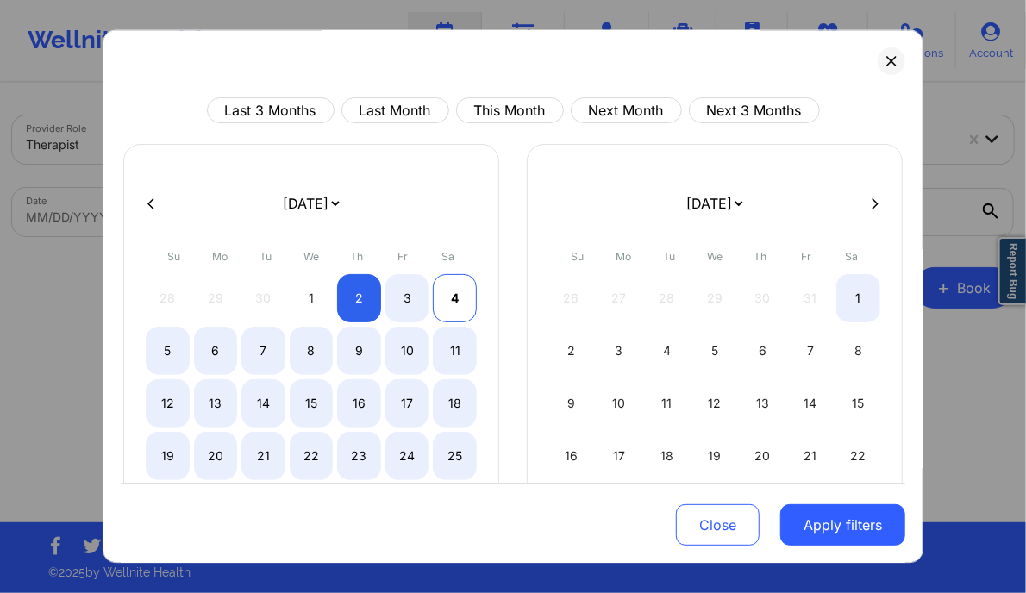
select select "2025-9"
select select "2025-10"
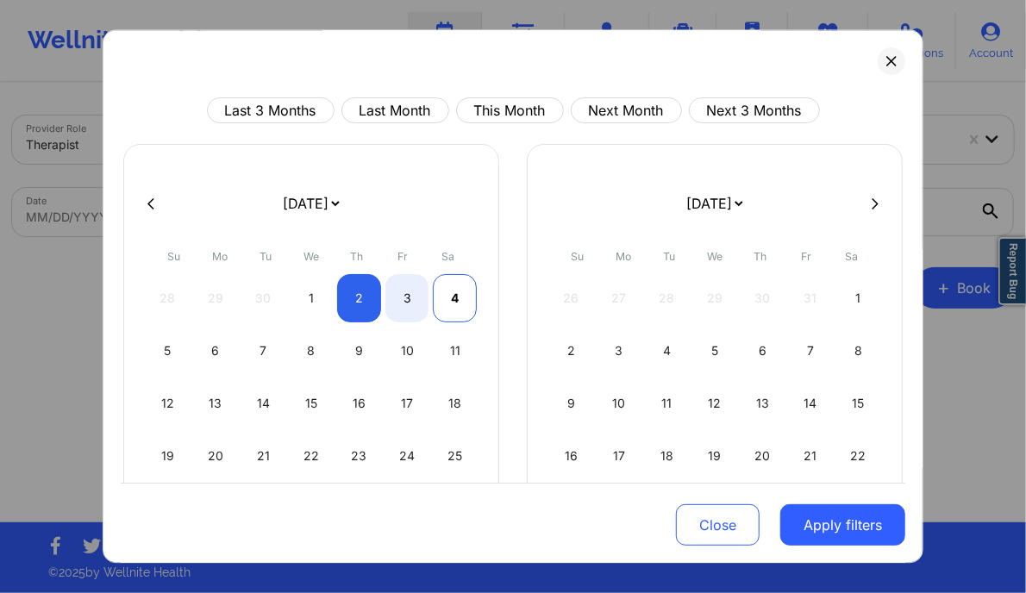
click at [445, 291] on div "4" at bounding box center [455, 298] width 44 height 48
select select "2025-9"
select select "2025-10"
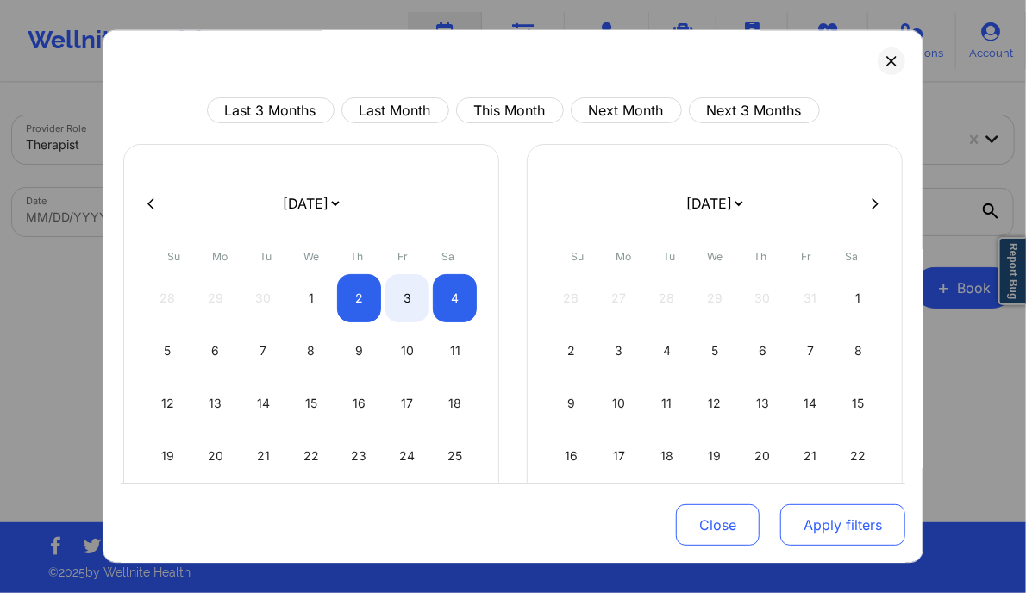
click at [810, 516] on button "Apply filters" at bounding box center [842, 524] width 125 height 41
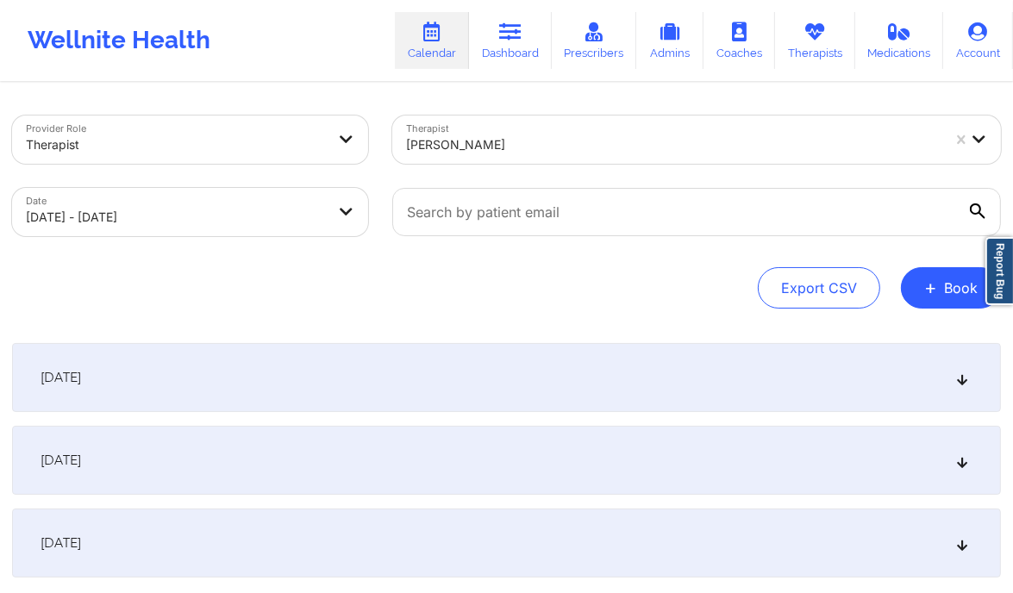
click at [534, 453] on div "October 3, 2025" at bounding box center [506, 460] width 988 height 69
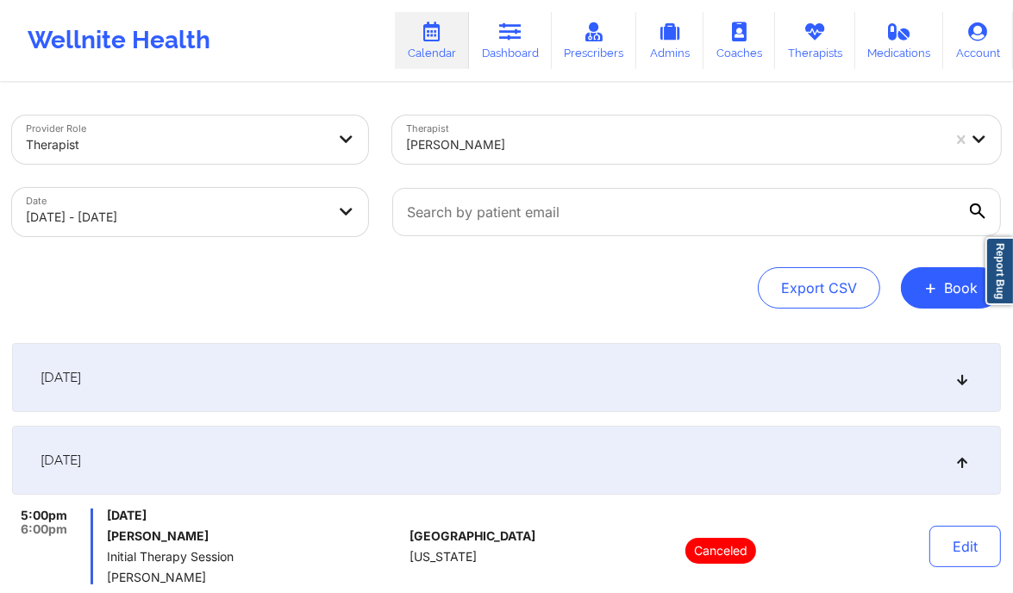
click at [331, 165] on div "Provider Role Therapist" at bounding box center [190, 139] width 380 height 72
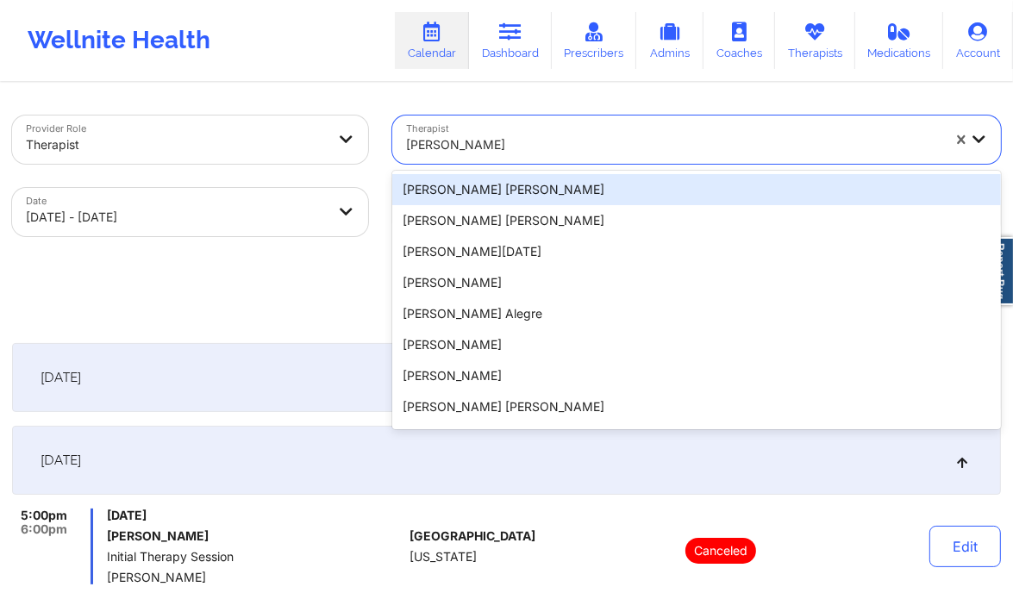
click at [525, 141] on div at bounding box center [673, 144] width 535 height 21
paste input "C Renee WASHINGTON-HYDE"
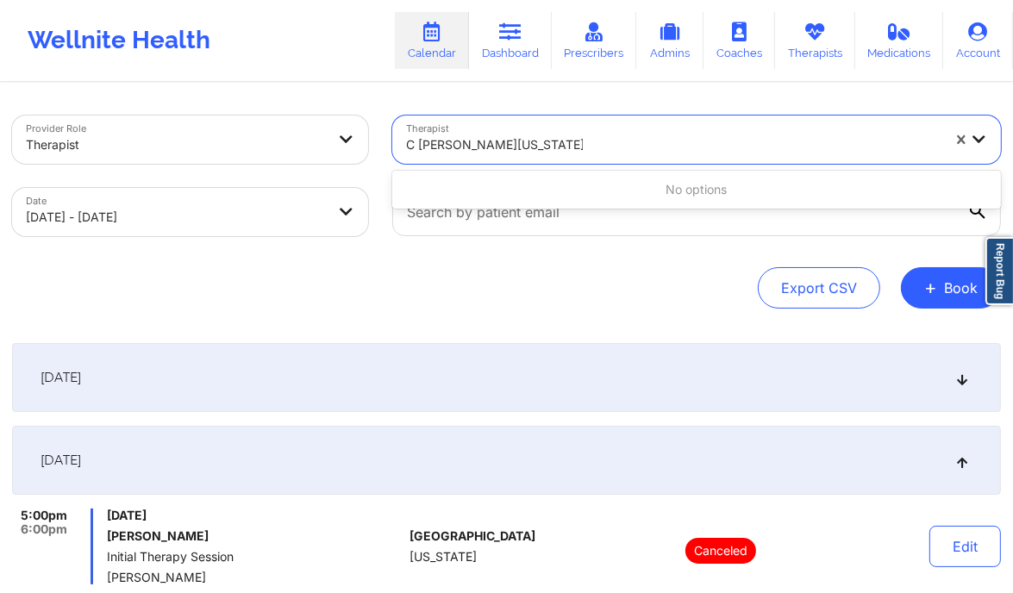
type input "C Renee WASHINGTON-HYDE"
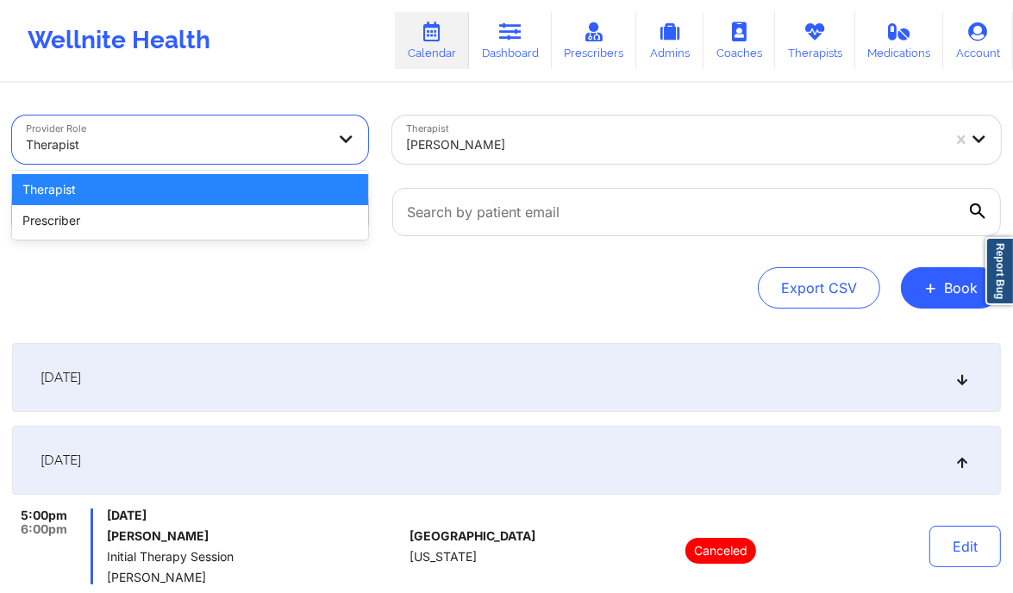
click at [138, 127] on div "Therapist" at bounding box center [175, 145] width 299 height 38
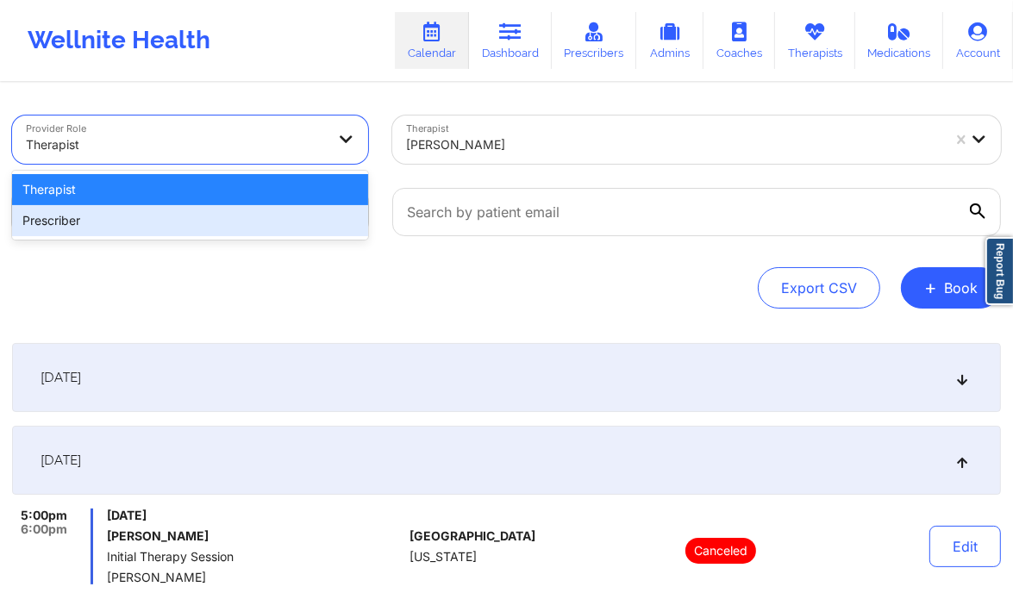
click at [97, 220] on div "Prescriber" at bounding box center [190, 220] width 356 height 31
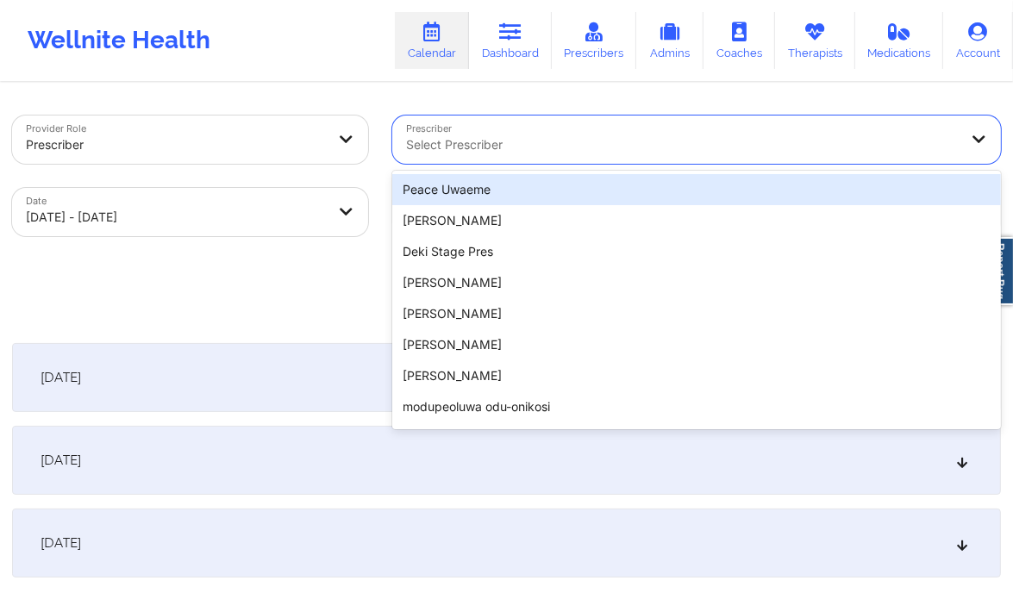
click at [423, 150] on div at bounding box center [682, 144] width 552 height 21
paste input "C Renee WASHINGTON-HYDE"
type input "C Renee WASHINGTON-HYDE"
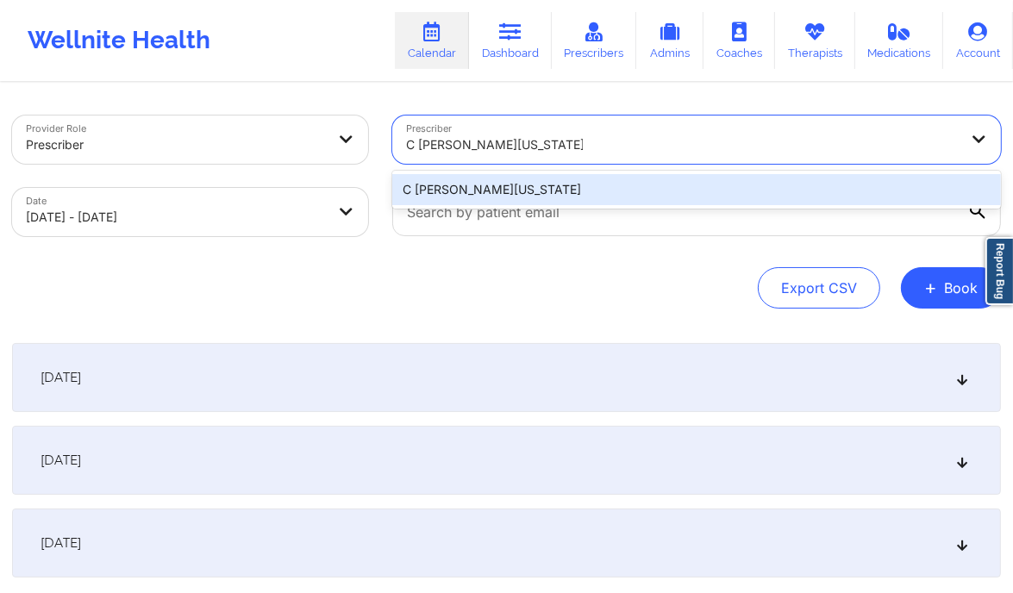
click at [451, 189] on div "C Renee WASHINGTON-HYDE" at bounding box center [696, 189] width 608 height 31
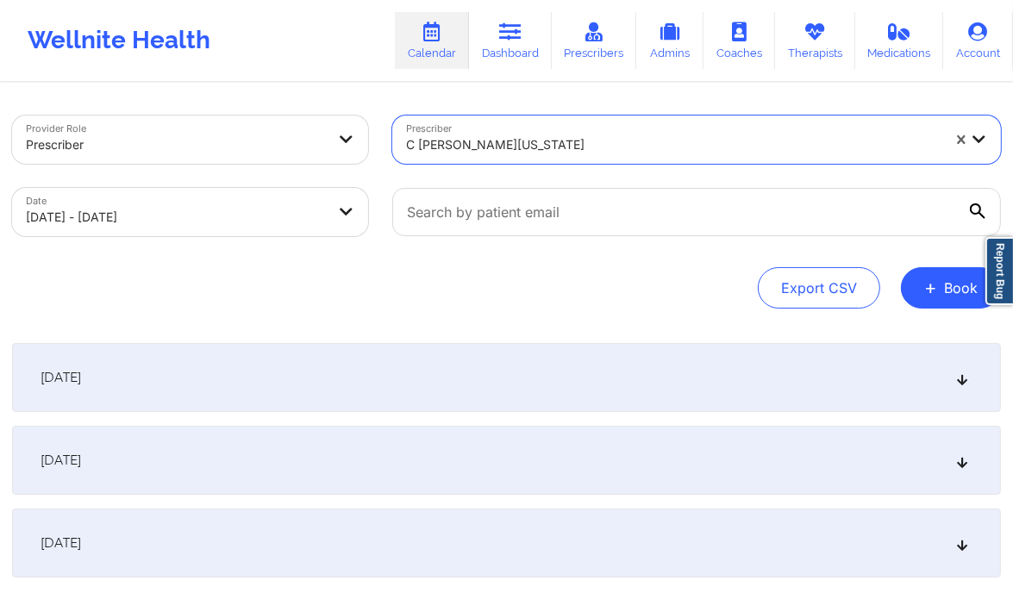
select select "2025-9"
select select "2025-10"
click at [321, 362] on div "October 2, 2025" at bounding box center [506, 377] width 988 height 69
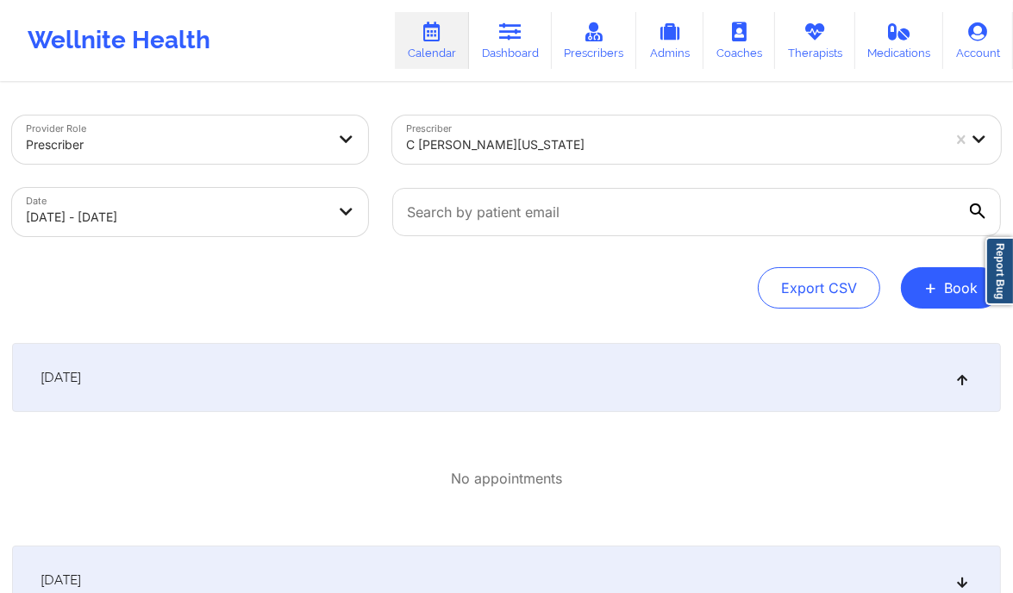
click at [321, 362] on div "October 2, 2025" at bounding box center [506, 377] width 988 height 69
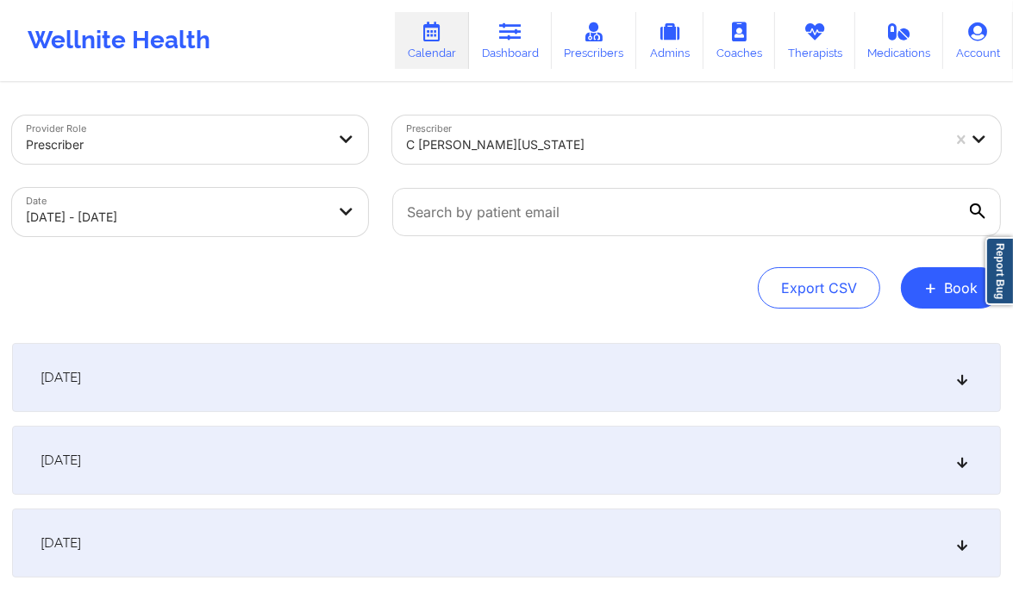
click at [416, 382] on div "October 2, 2025" at bounding box center [506, 377] width 988 height 69
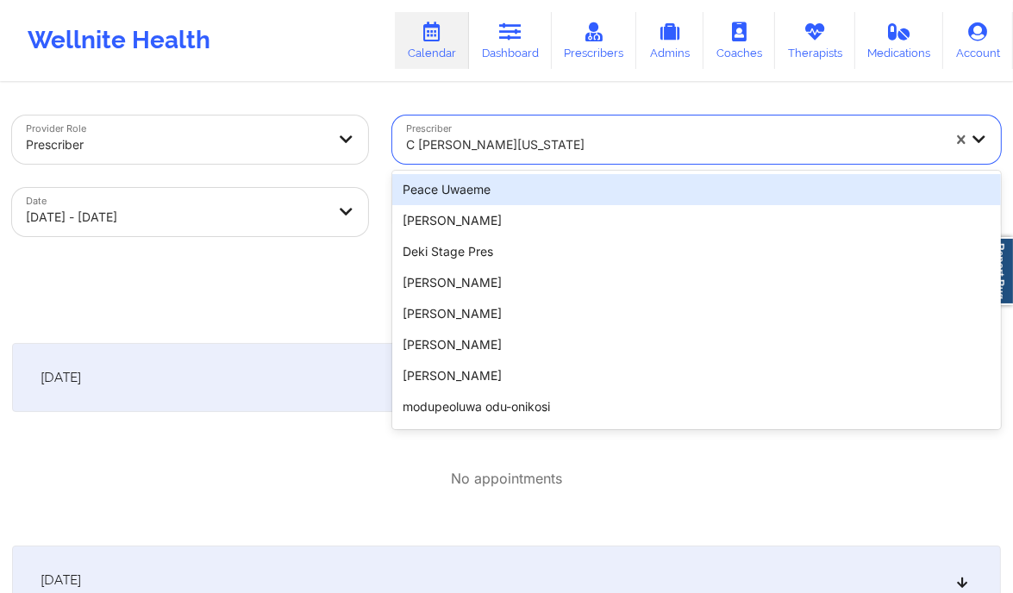
click at [705, 145] on div at bounding box center [673, 144] width 535 height 21
paste input "C Renee WASHINGTON-HYDE"
type input "C Renee WASHINGTON-HYDE"
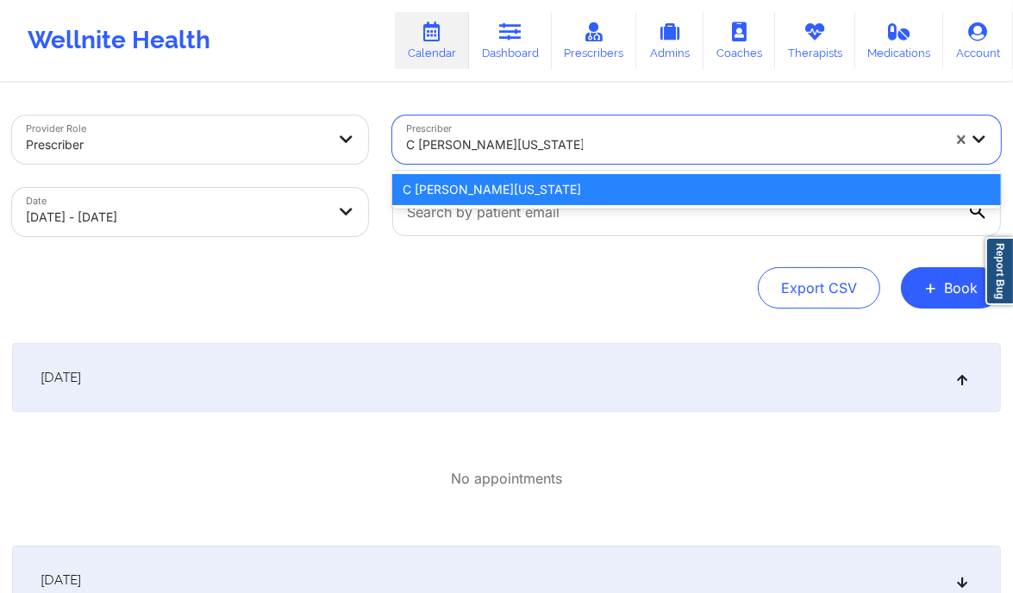
click at [528, 191] on div "C Renee WASHINGTON-HYDE" at bounding box center [696, 189] width 608 height 31
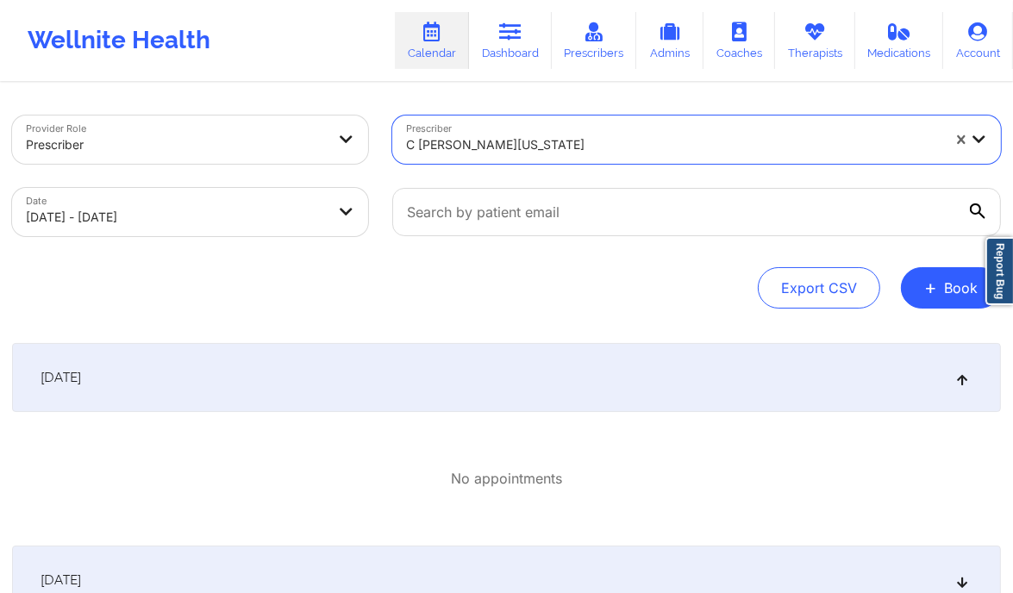
select select "2025-9"
select select "2025-10"
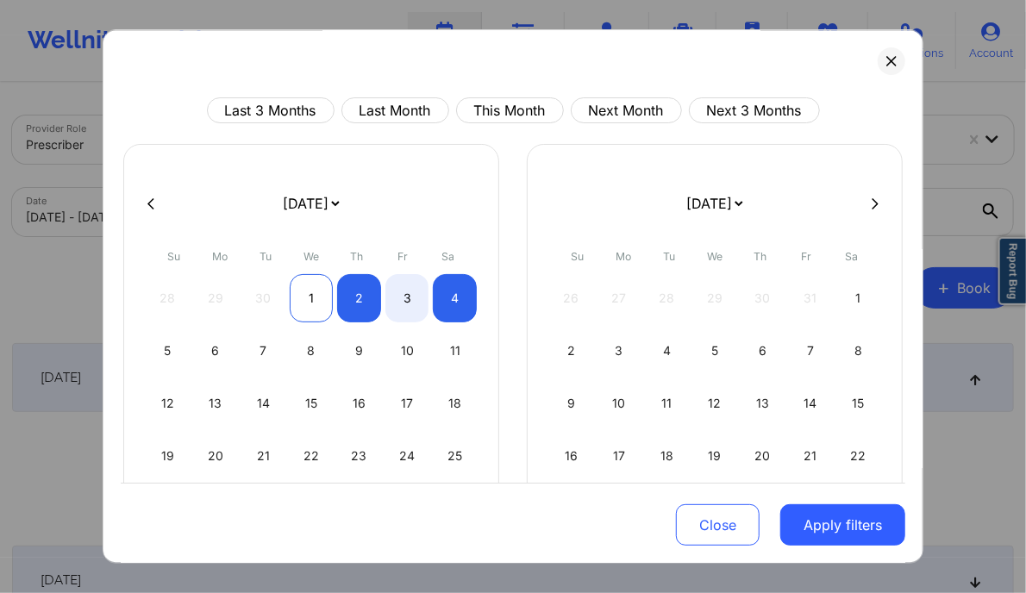
click at [316, 296] on div "1" at bounding box center [312, 298] width 44 height 48
select select "2025-9"
select select "2025-10"
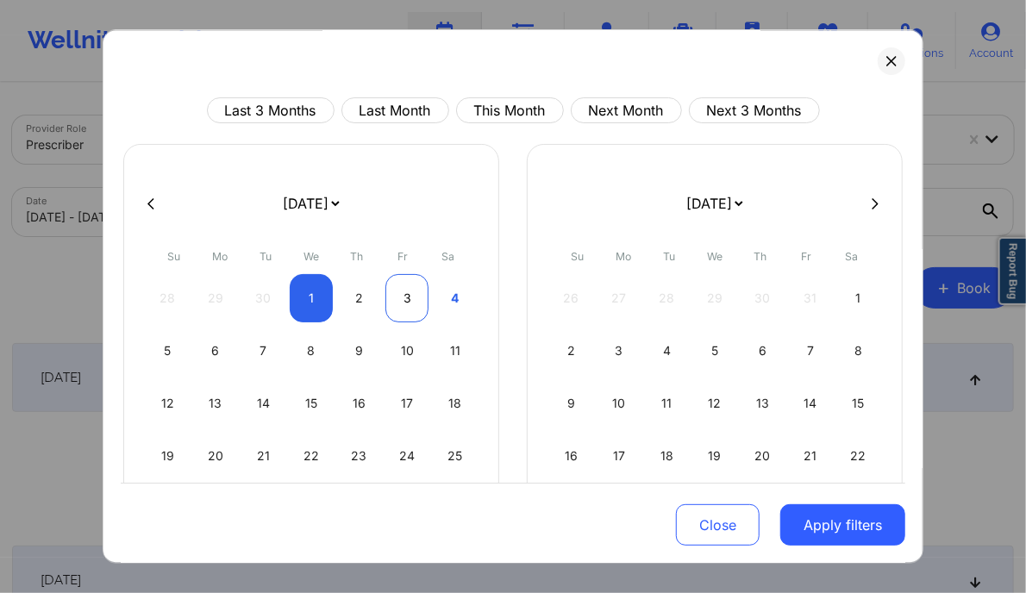
select select "2025-9"
select select "2025-10"
click at [410, 293] on div "3" at bounding box center [407, 298] width 44 height 48
select select "2025-9"
select select "2025-10"
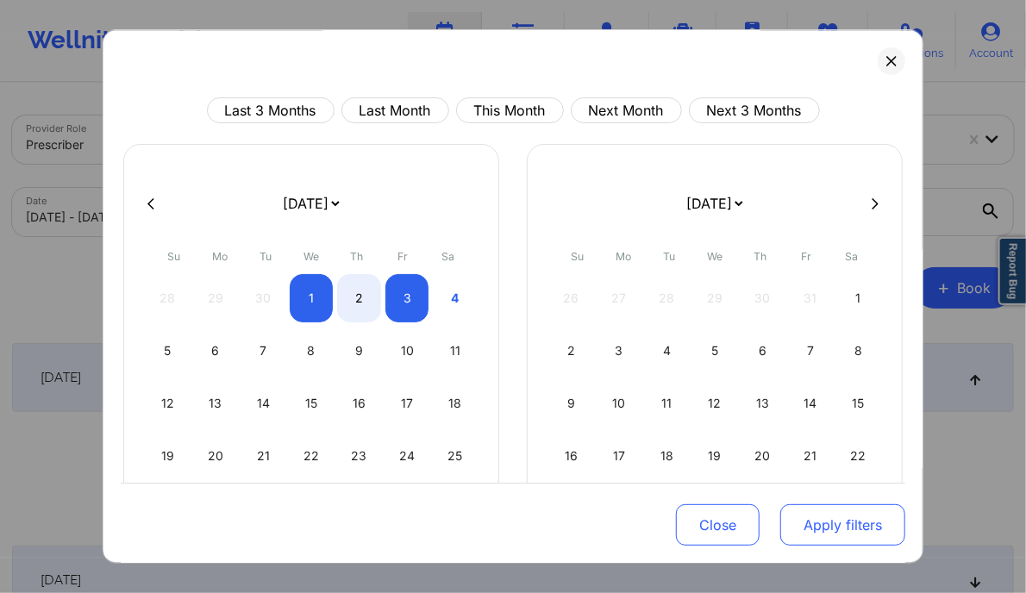
click at [811, 515] on button "Apply filters" at bounding box center [842, 524] width 125 height 41
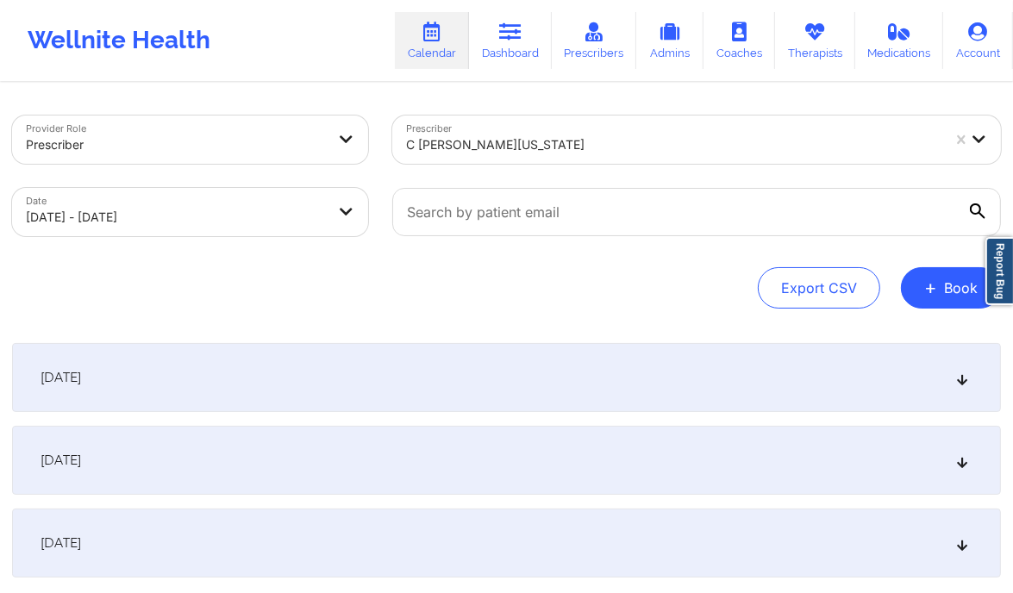
click at [441, 469] on div "October 2, 2025" at bounding box center [506, 460] width 988 height 69
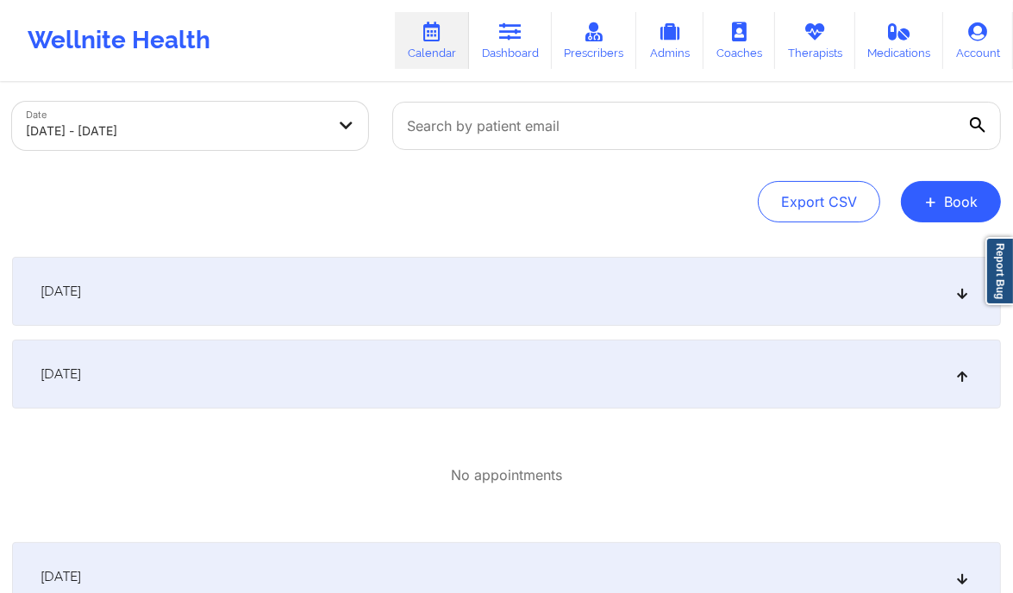
scroll to position [91, 0]
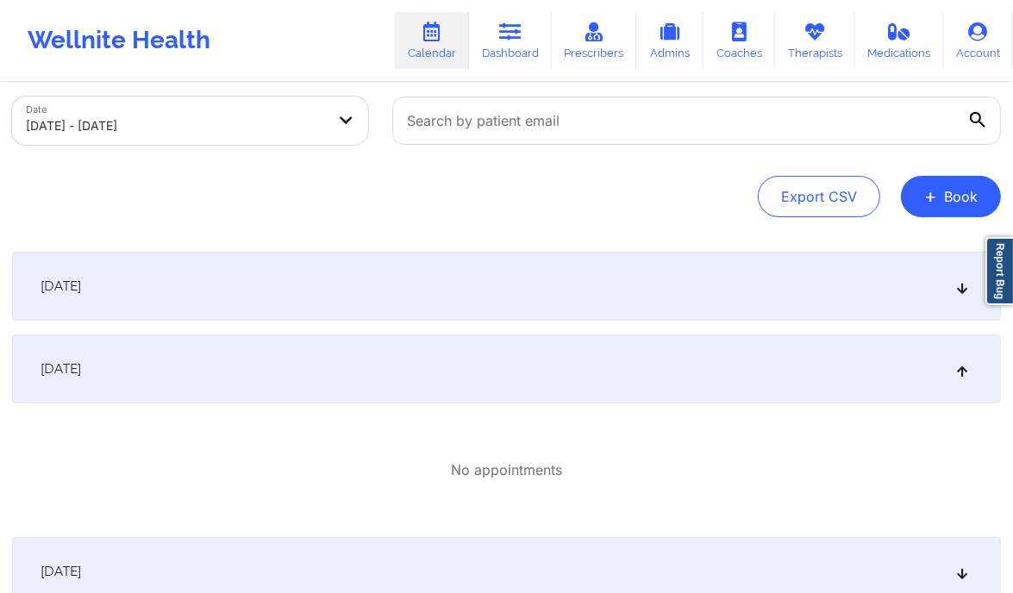
click at [477, 311] on div "October 1, 2025" at bounding box center [506, 286] width 988 height 69
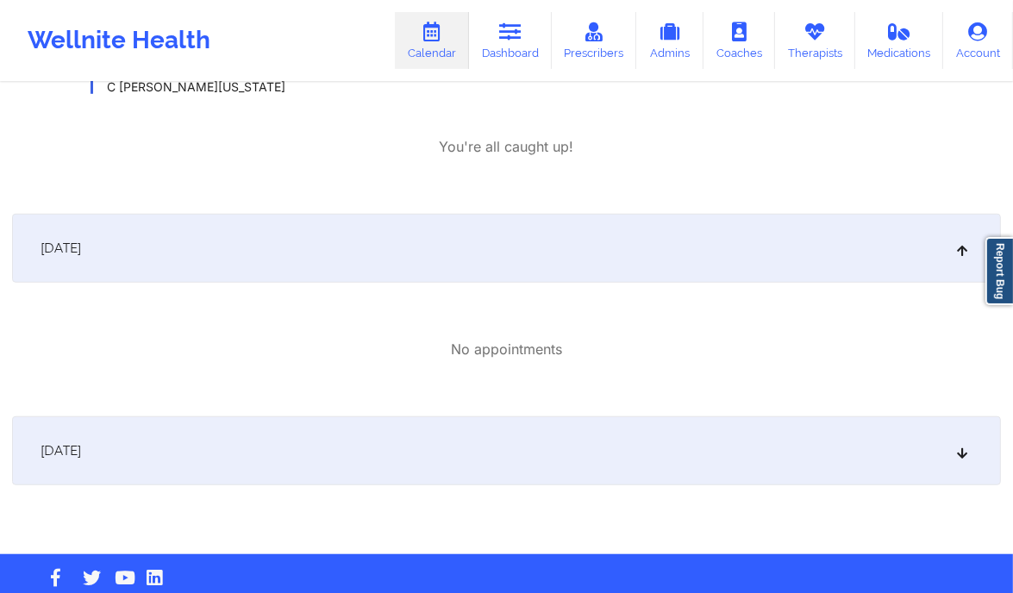
scroll to position [959, 0]
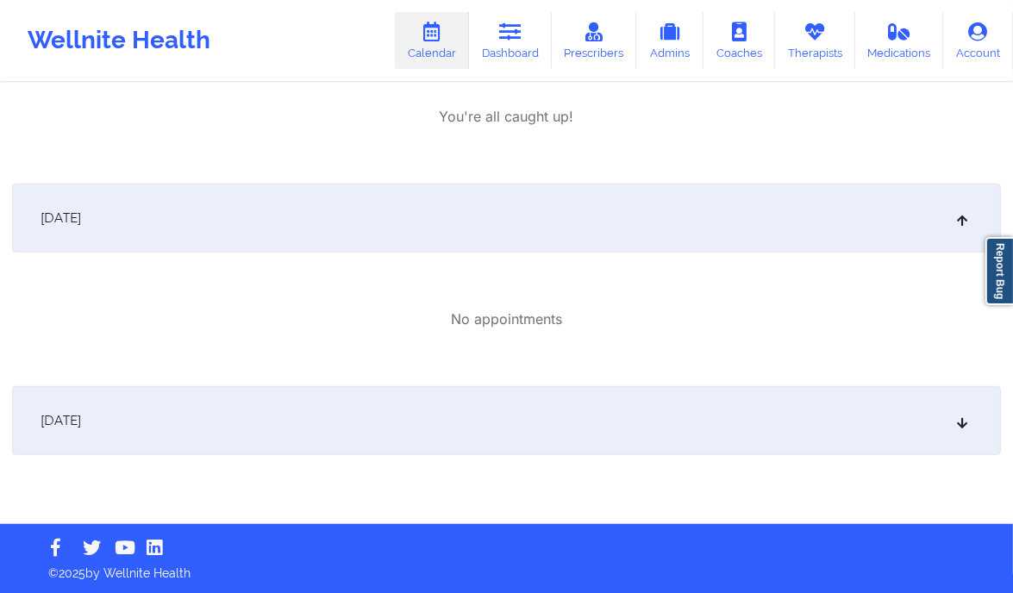
click at [642, 419] on div "October 3, 2025" at bounding box center [506, 420] width 988 height 69
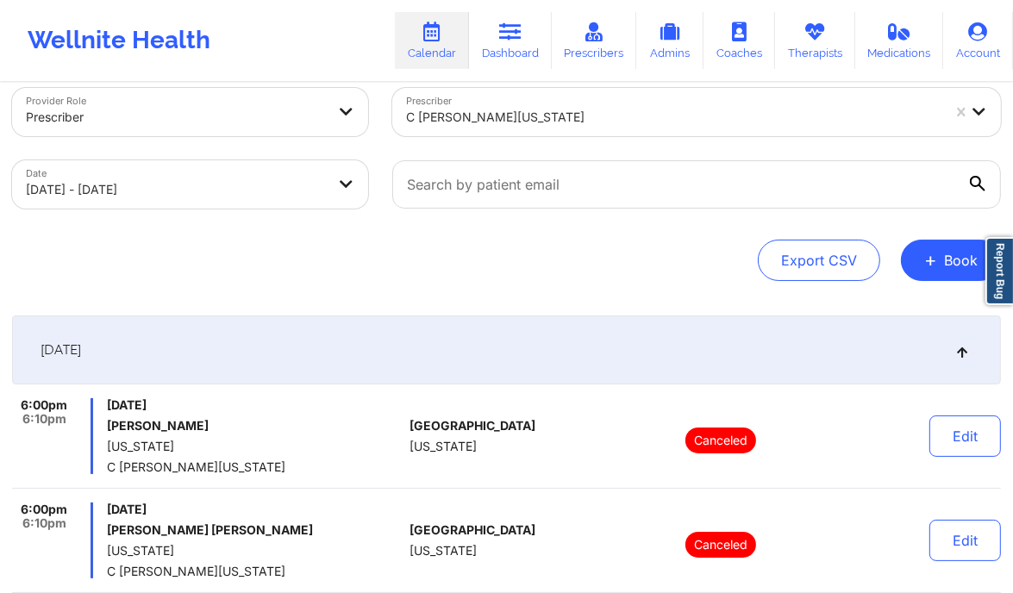
scroll to position [0, 0]
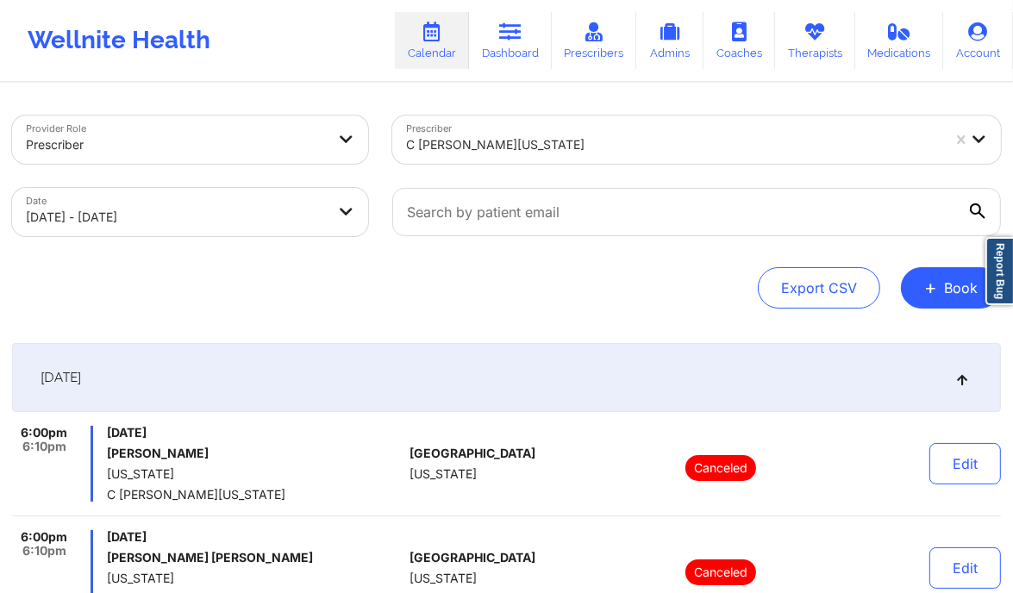
select select "2025-9"
select select "2025-10"
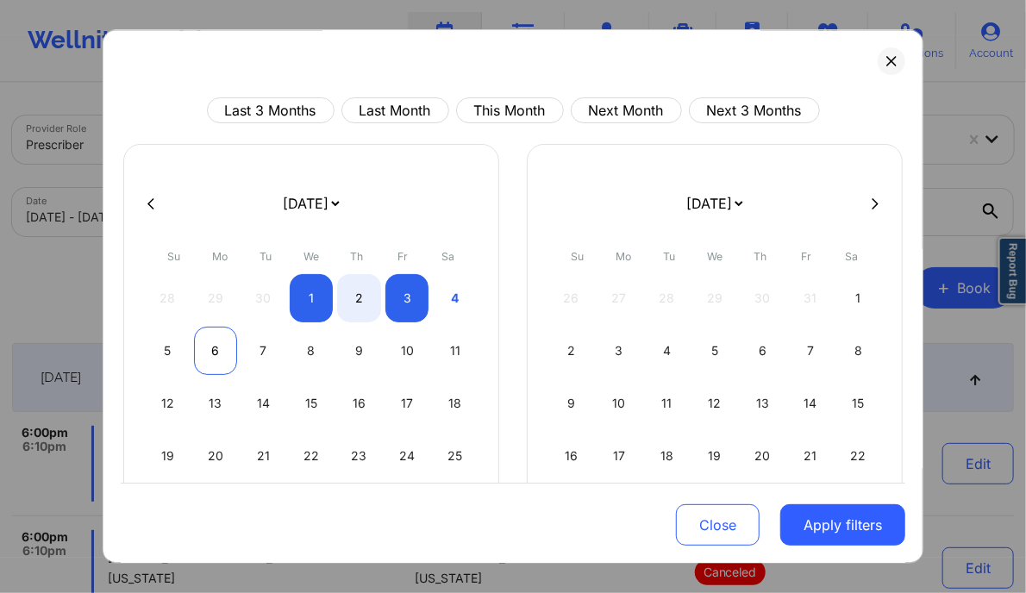
click at [216, 356] on div "6" at bounding box center [216, 351] width 44 height 48
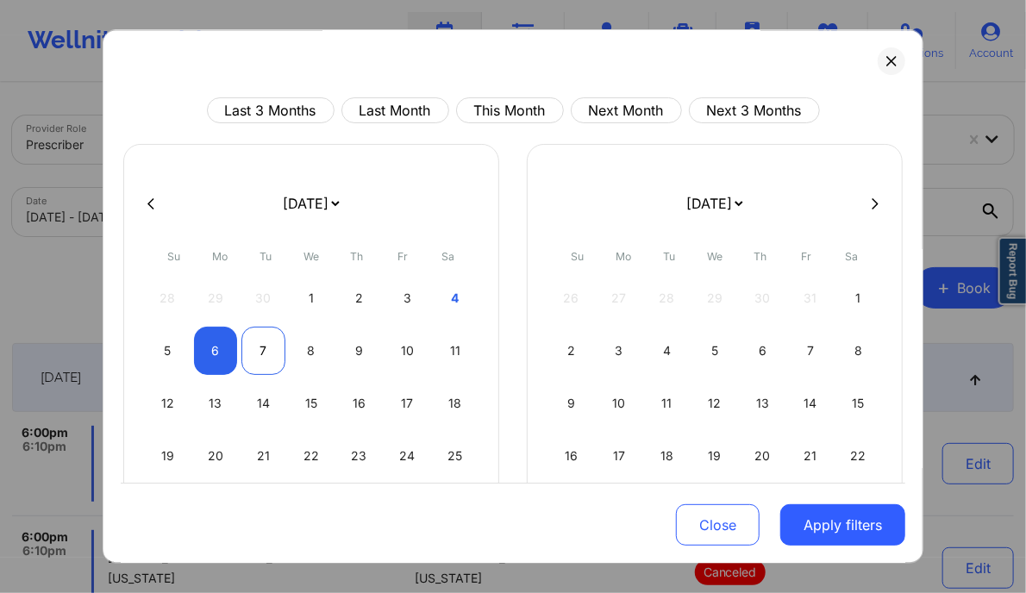
select select "2025-9"
select select "2025-10"
select select "2025-9"
select select "2025-10"
click at [300, 358] on div "8" at bounding box center [312, 351] width 44 height 48
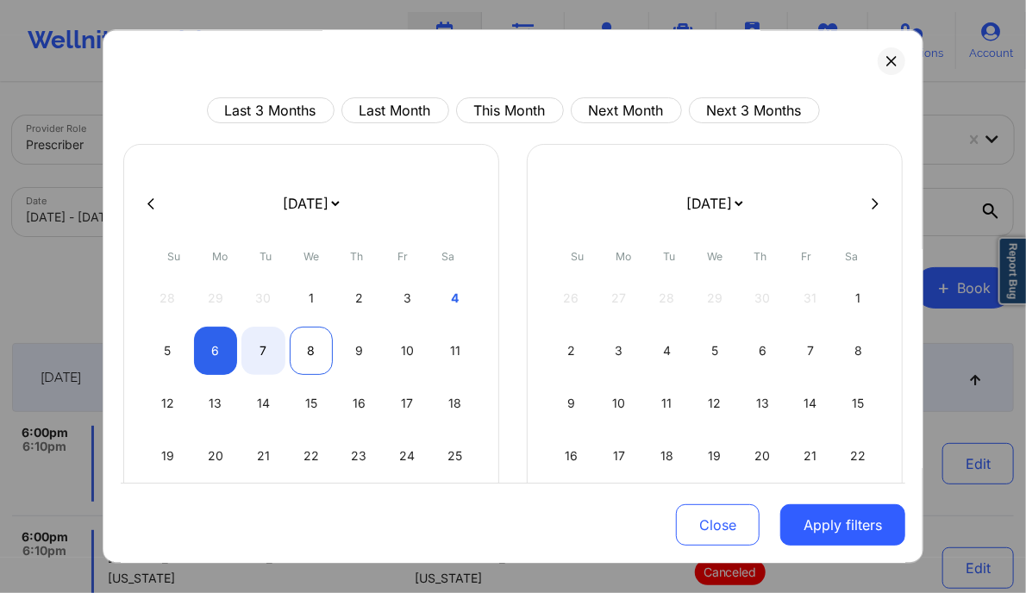
select select "2025-9"
select select "2025-10"
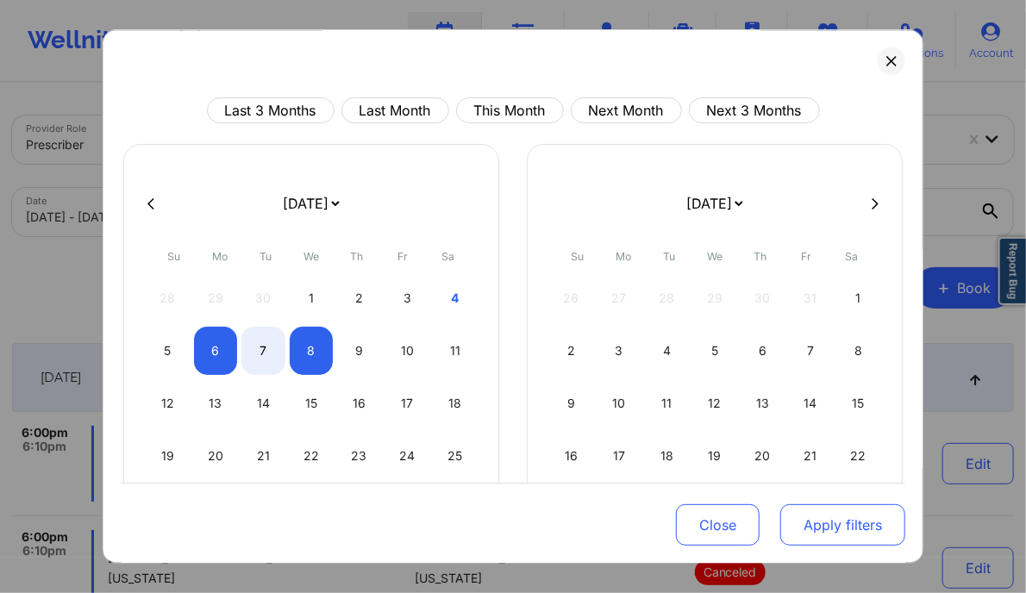
click at [808, 523] on button "Apply filters" at bounding box center [842, 524] width 125 height 41
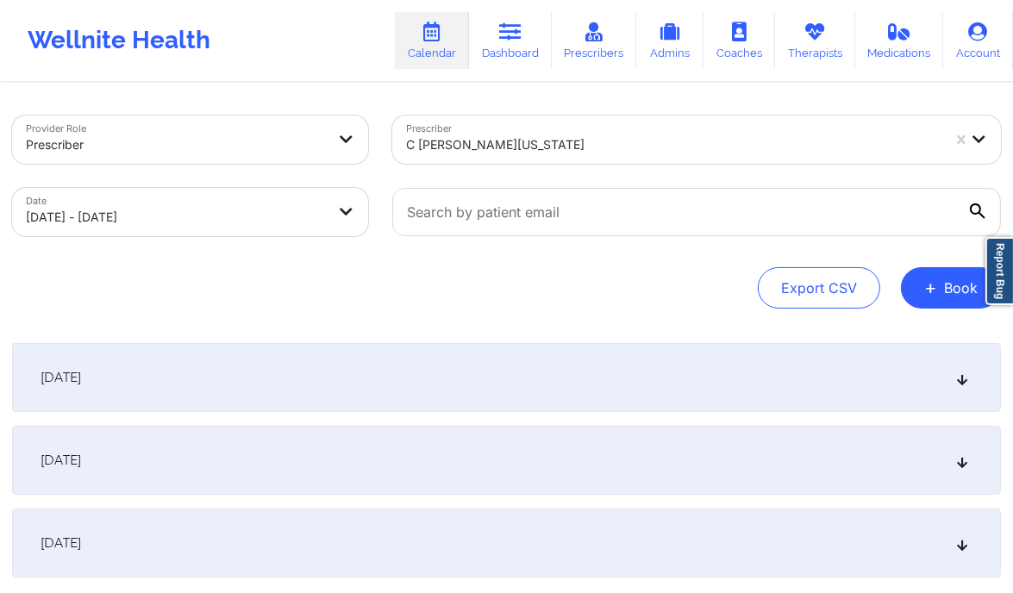
click at [437, 444] on div "October 7, 2025" at bounding box center [506, 460] width 988 height 69
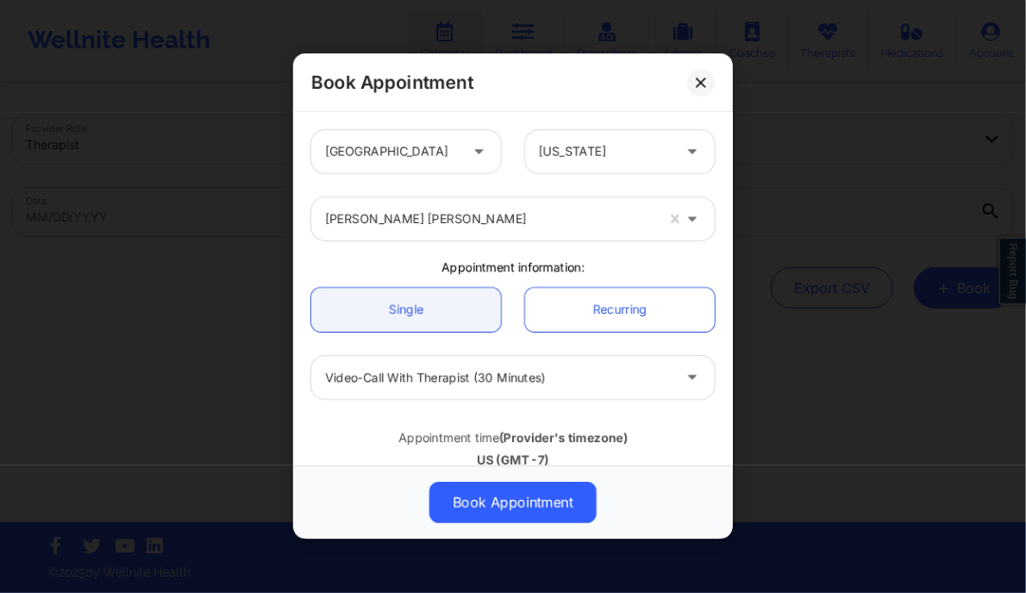
scroll to position [172, 0]
